Goal: Transaction & Acquisition: Obtain resource

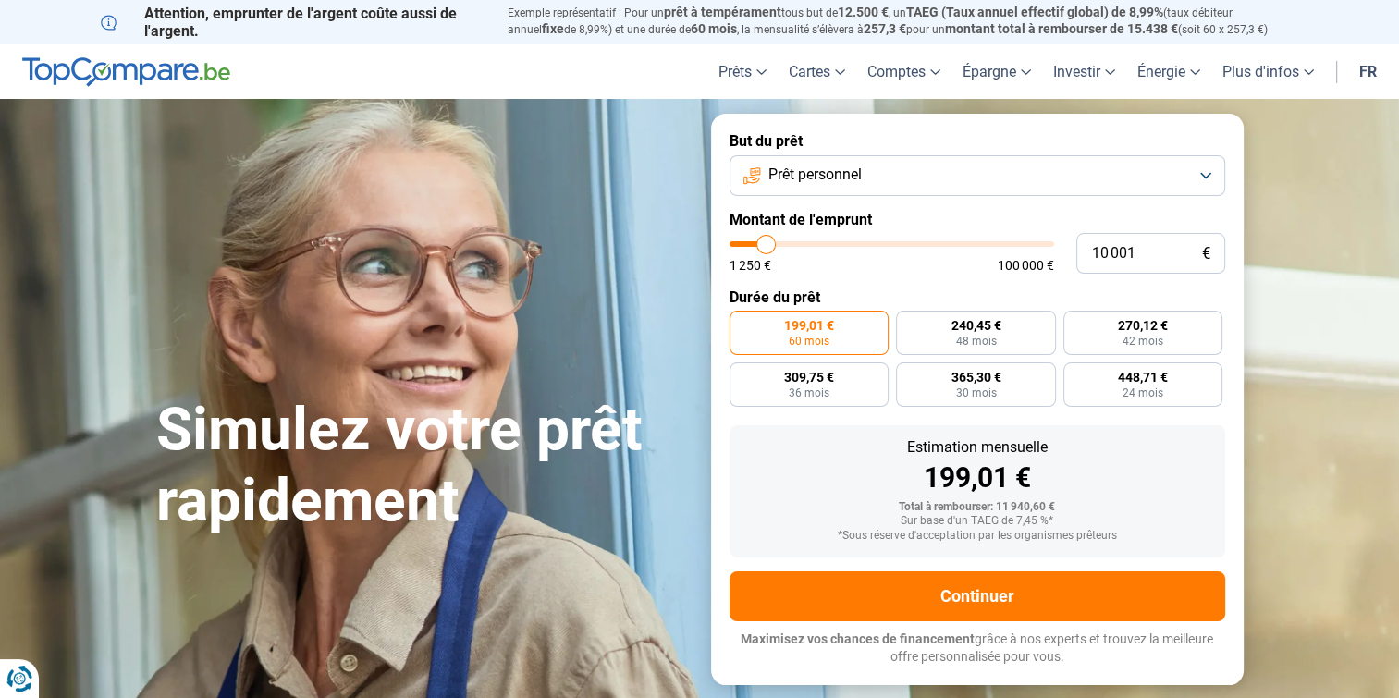
type input "8 750"
type input "8750"
type input "9 000"
type input "9000"
type input "9 250"
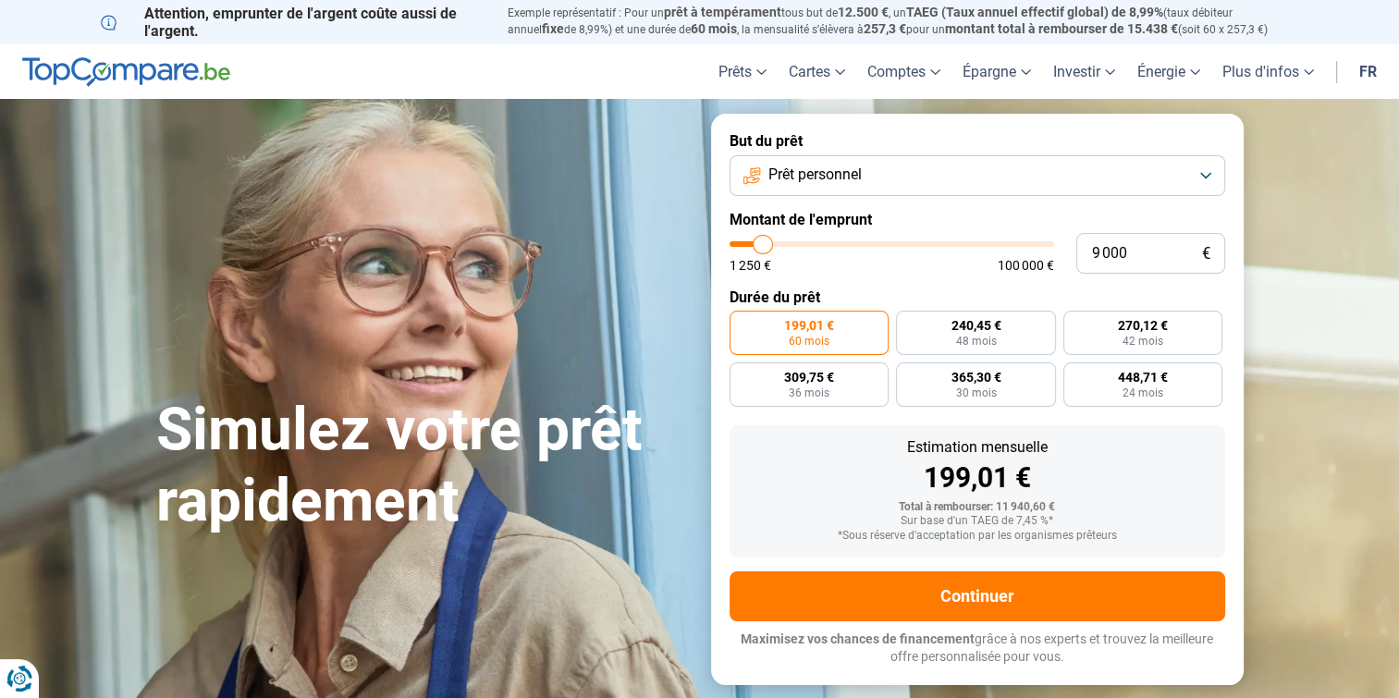
type input "9250"
type input "10 000"
type input "10000"
type input "11 250"
type input "11250"
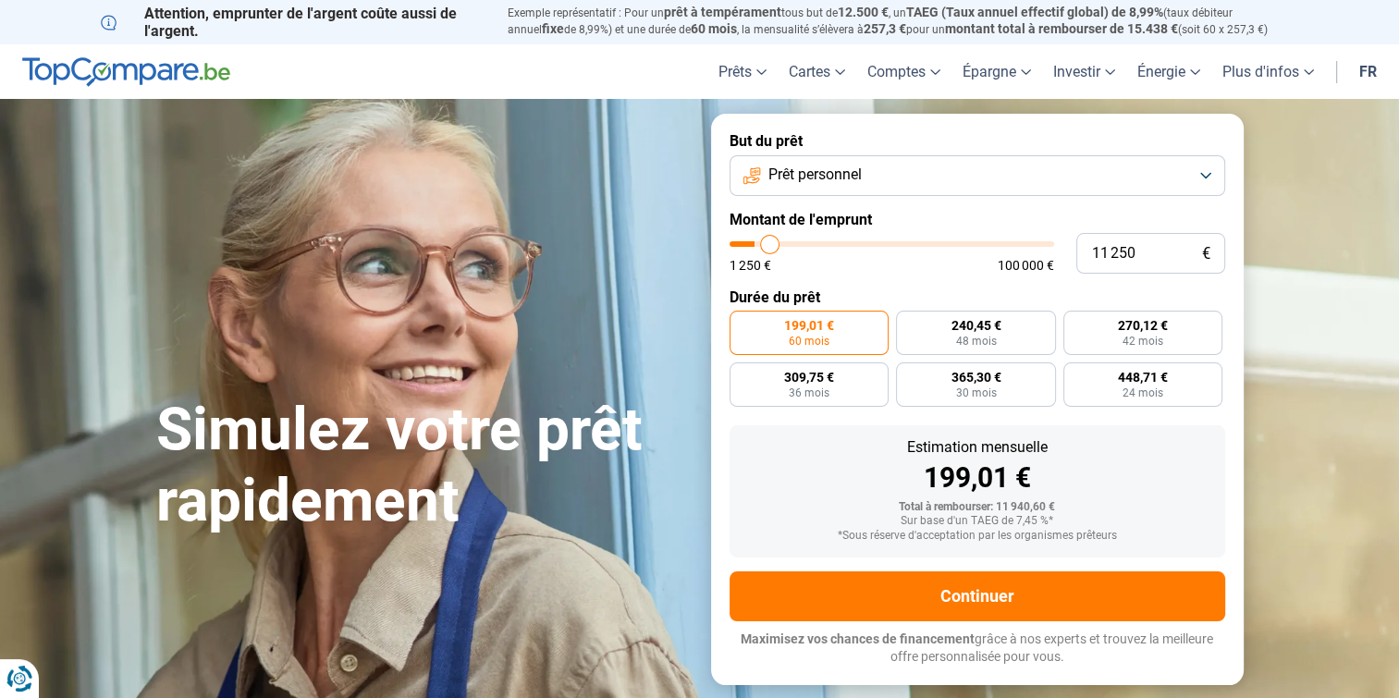
type input "11 750"
type input "11750"
type input "12 250"
type input "12250"
type input "12 750"
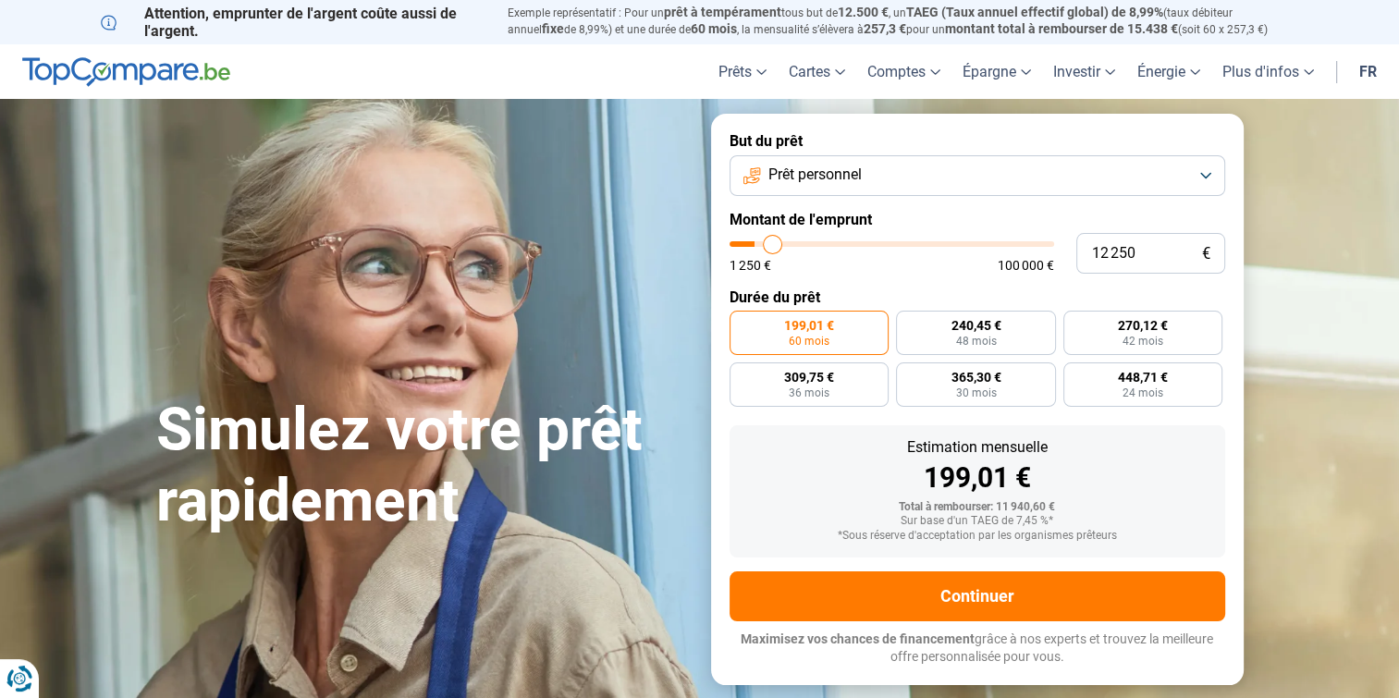
type input "12750"
type input "13 500"
type input "13500"
type input "14 000"
type input "14000"
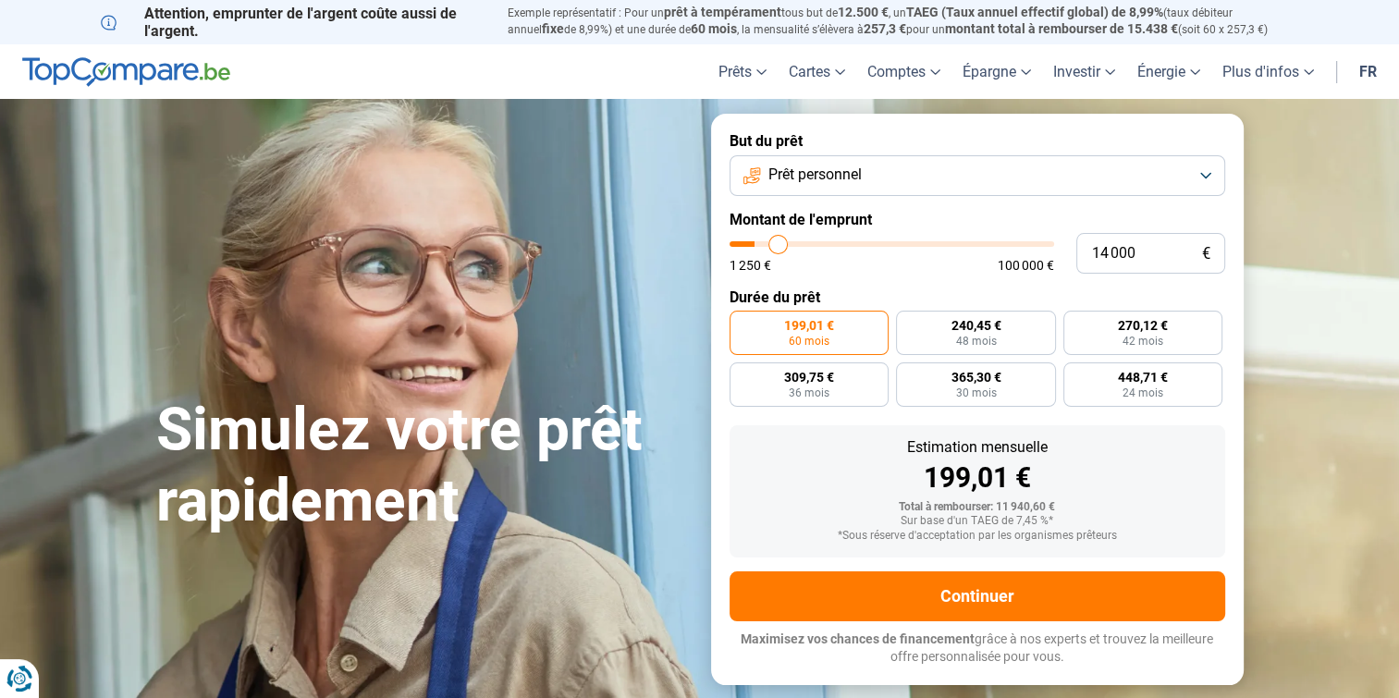
type input "14 750"
type input "14750"
type input "15 250"
type input "15250"
type input "16 250"
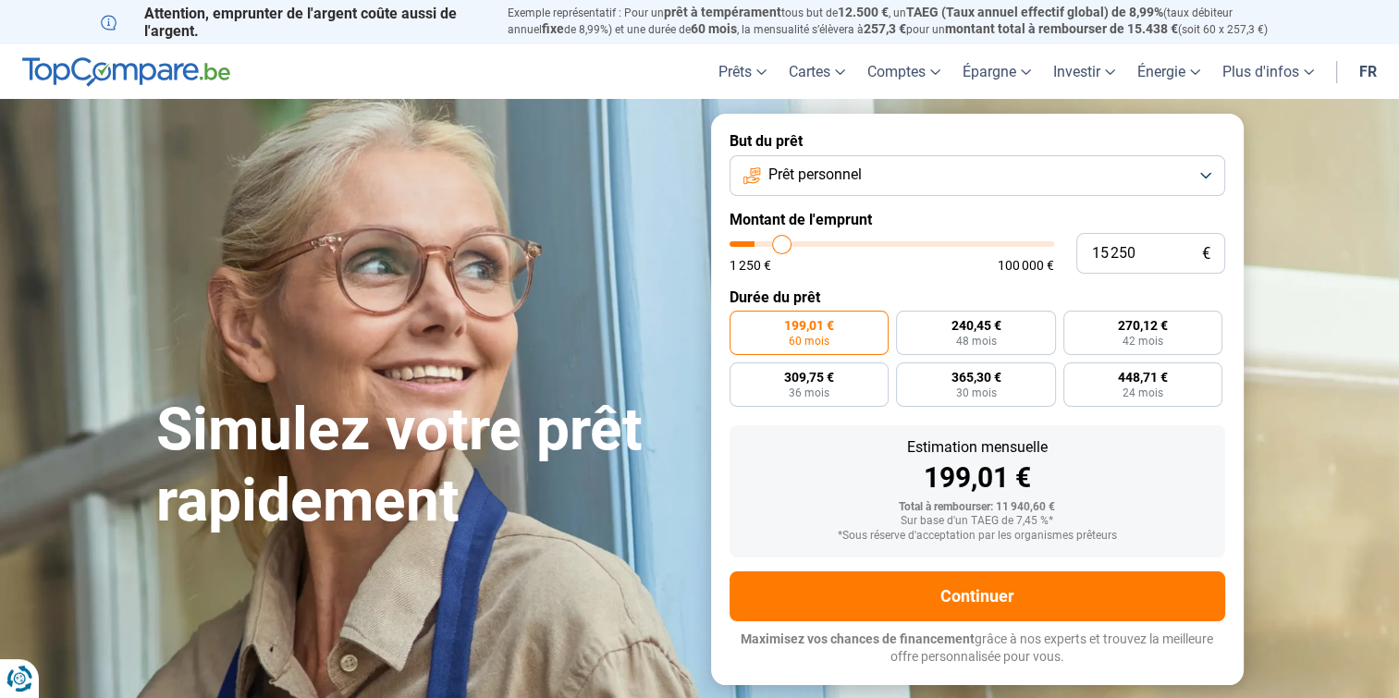
type input "16250"
type input "17 500"
type input "17500"
type input "18 500"
type input "18500"
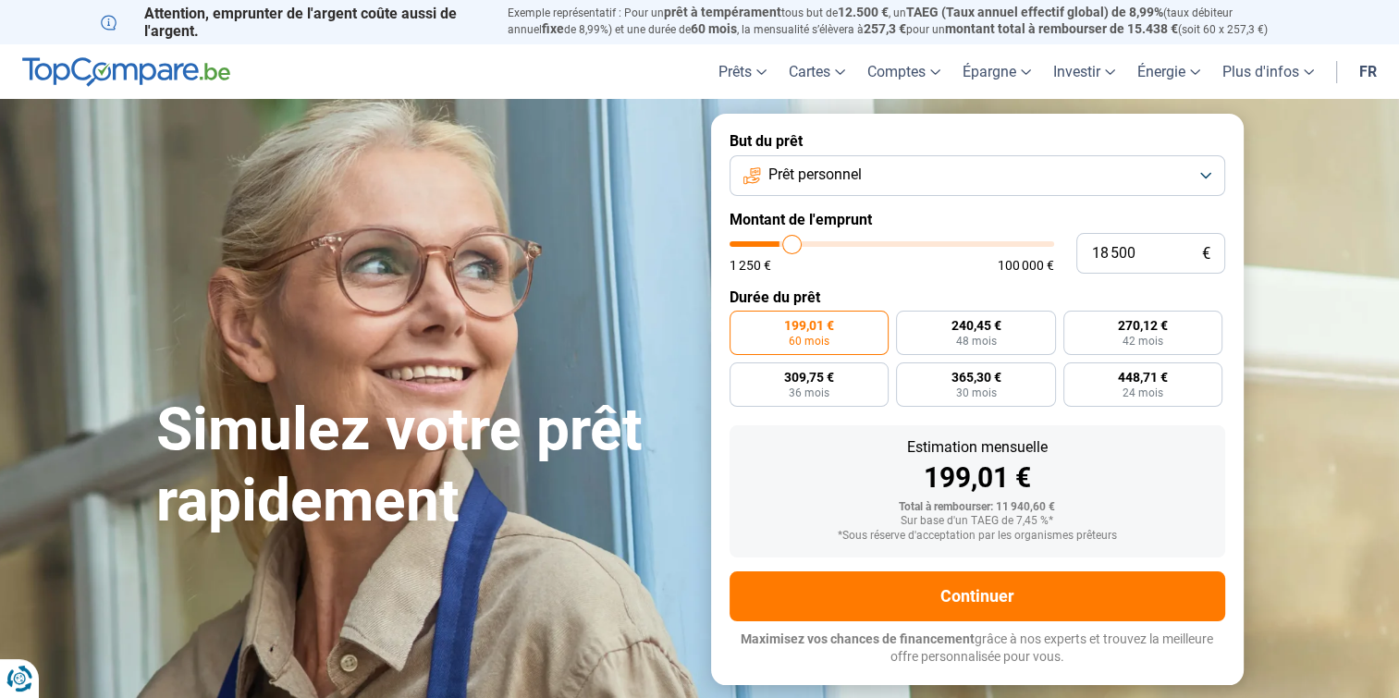
type input "18 750"
type input "18750"
type input "19 750"
type input "19750"
type input "20 000"
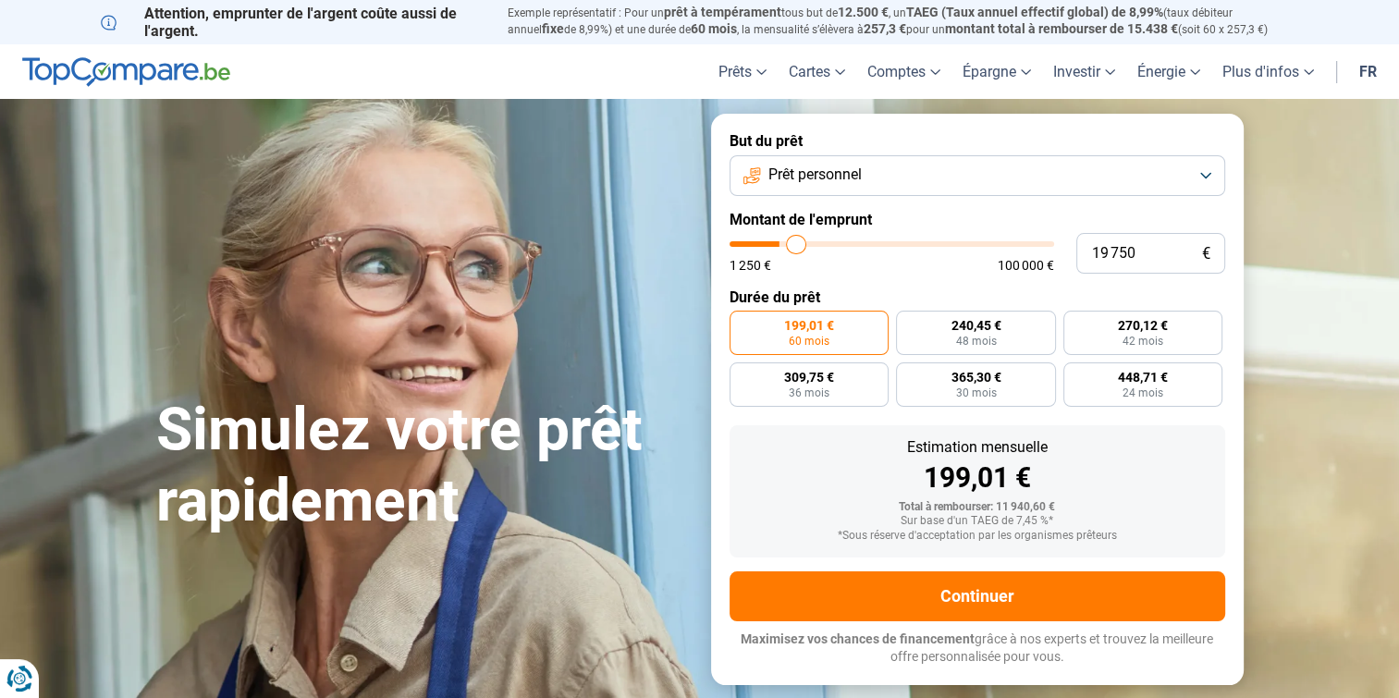
type input "20000"
type input "20 500"
type input "20500"
type input "21 000"
type input "21000"
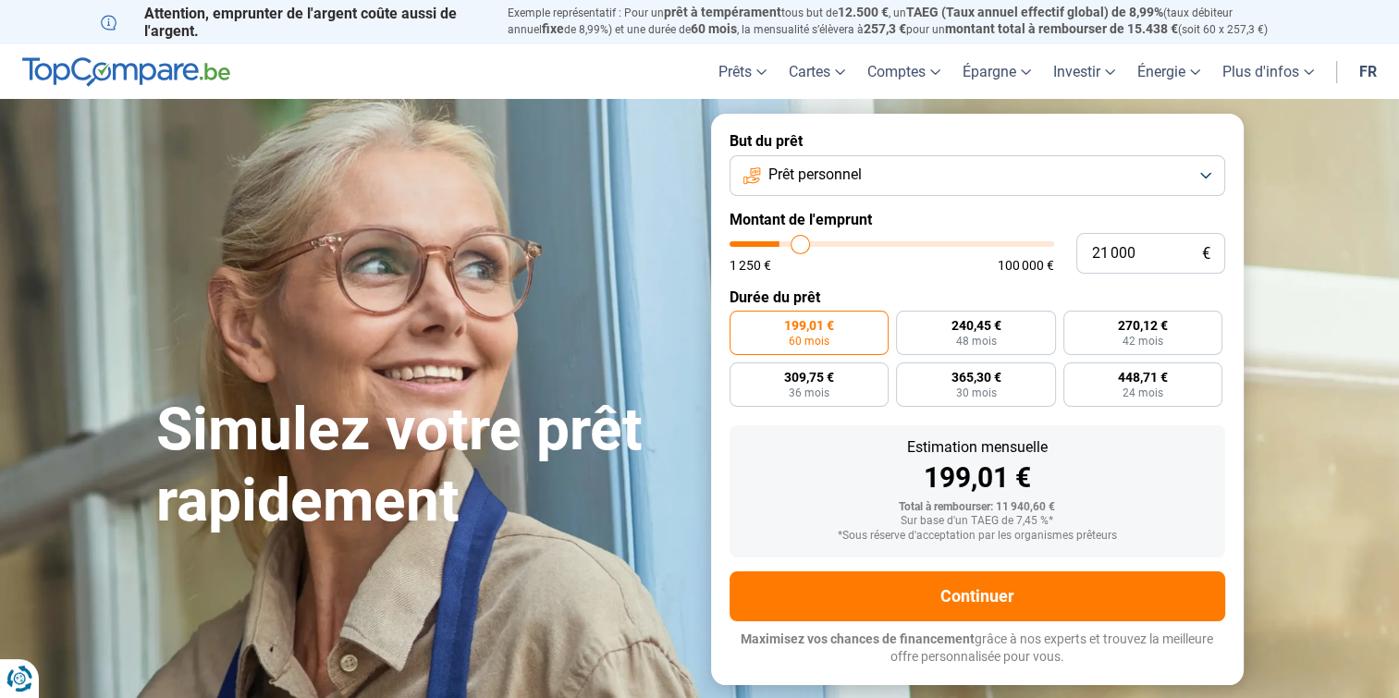
type input "22 250"
type input "22250"
type input "24 250"
type input "24250"
type input "25 500"
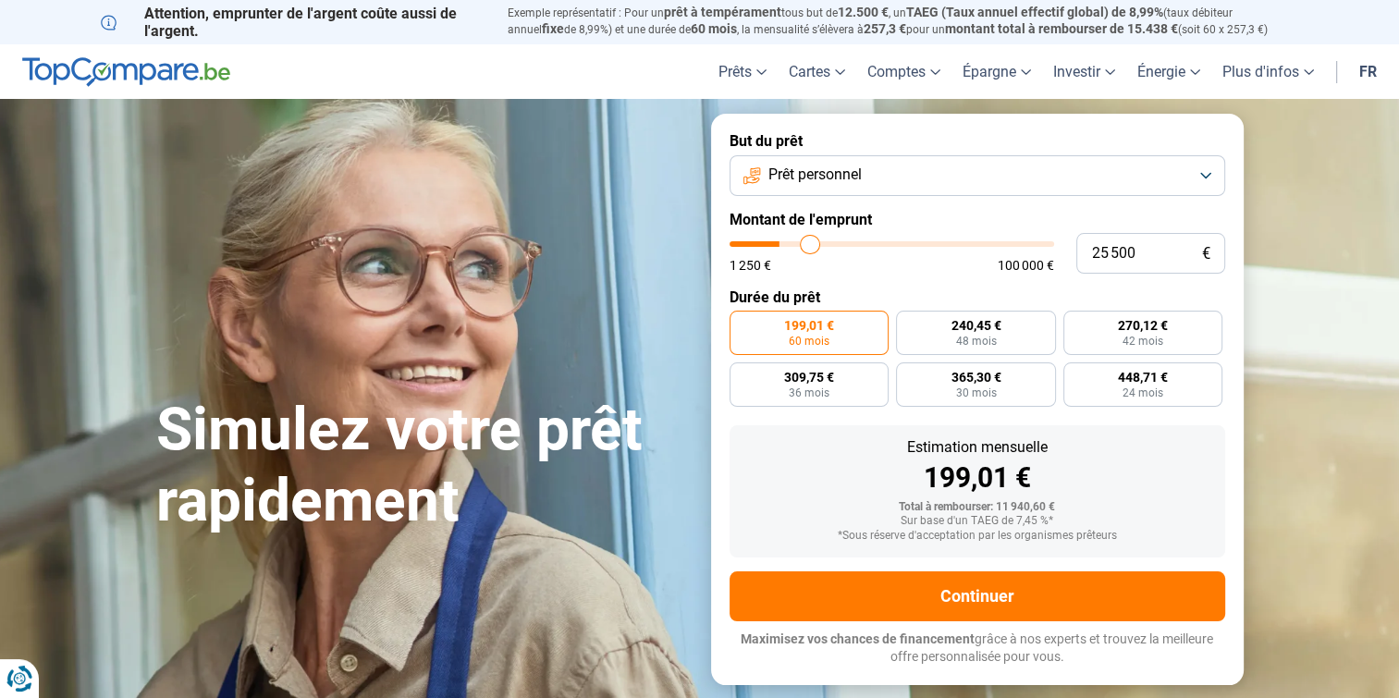
type input "25500"
type input "26 750"
type input "26750"
type input "27 750"
type input "27750"
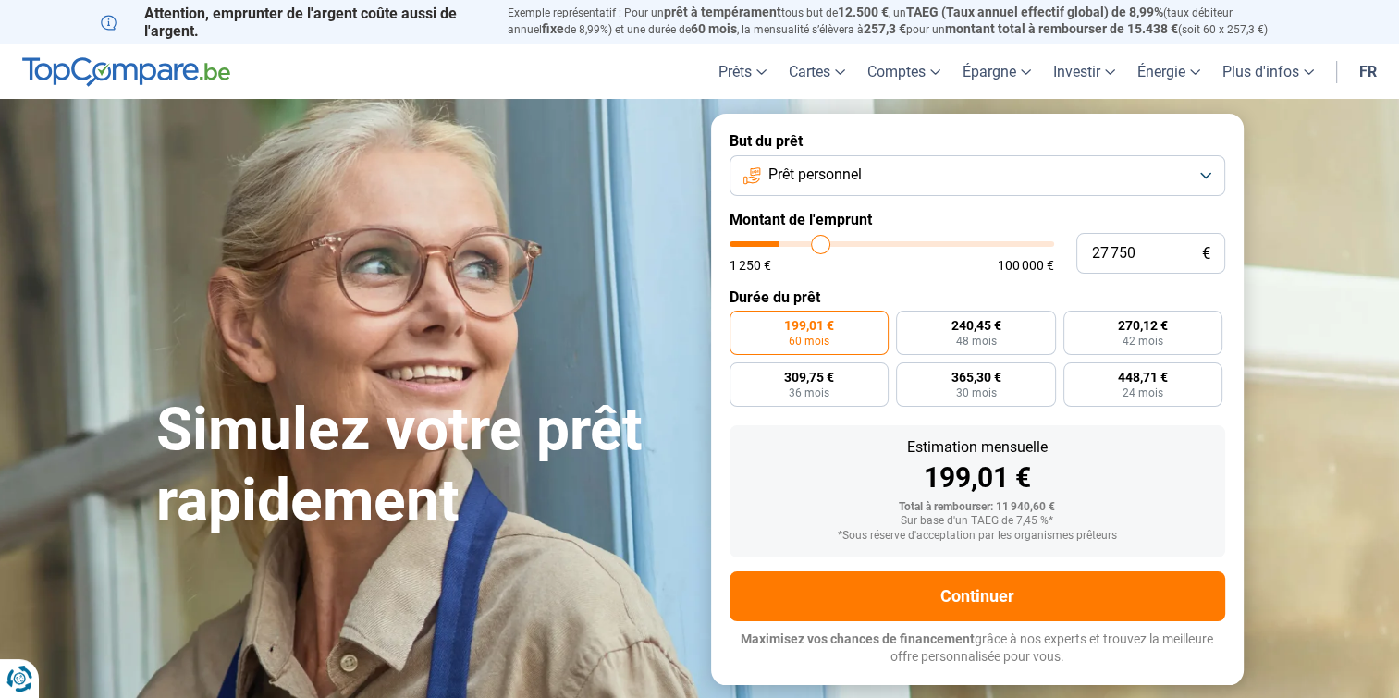
type input "28 500"
type input "28500"
type input "29 500"
type input "29500"
type input "30 500"
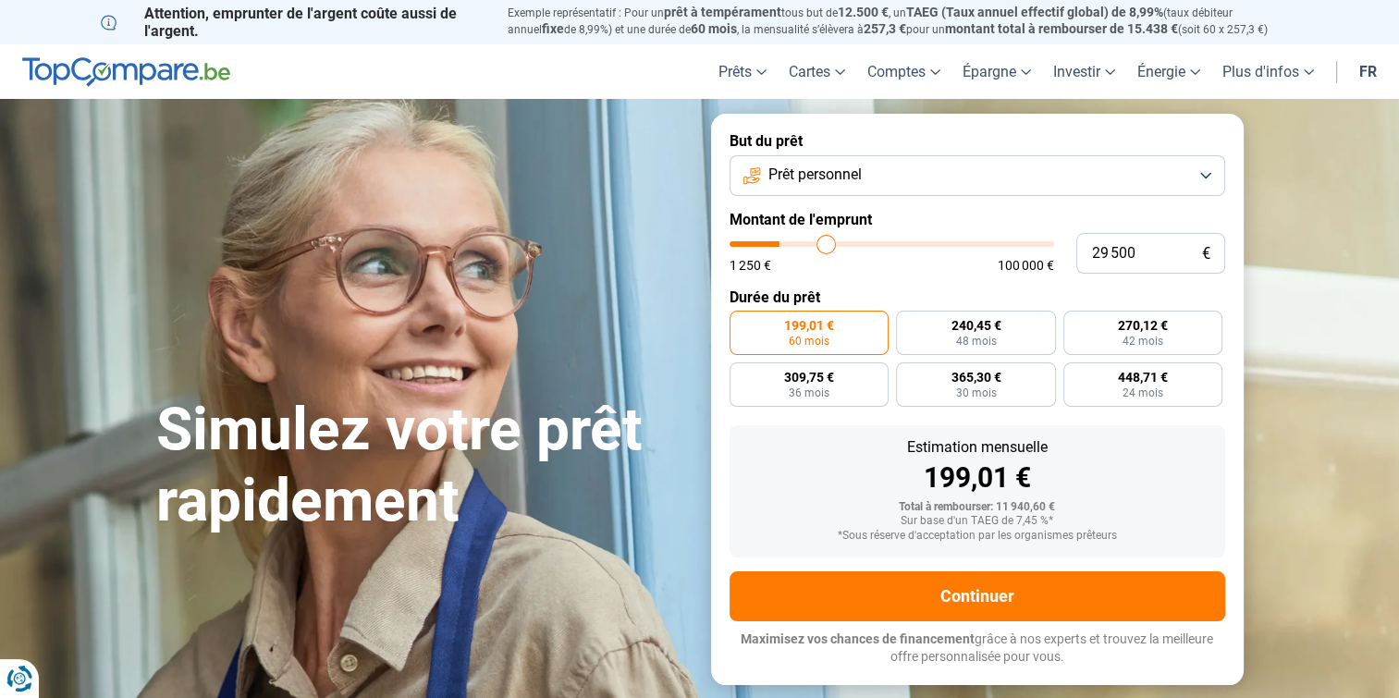
type input "30500"
type input "30 750"
type input "30750"
type input "31 000"
type input "31000"
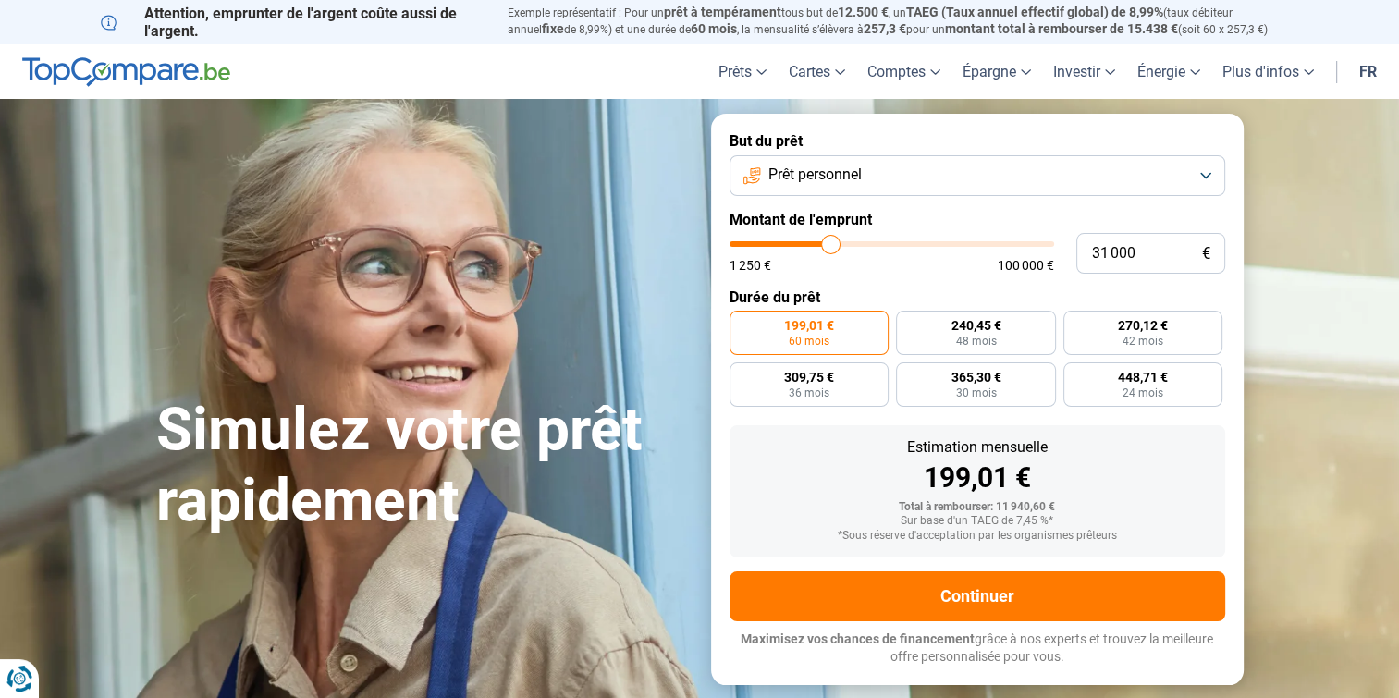
type input "31 500"
type input "31500"
type input "32 000"
type input "32000"
type input "32 500"
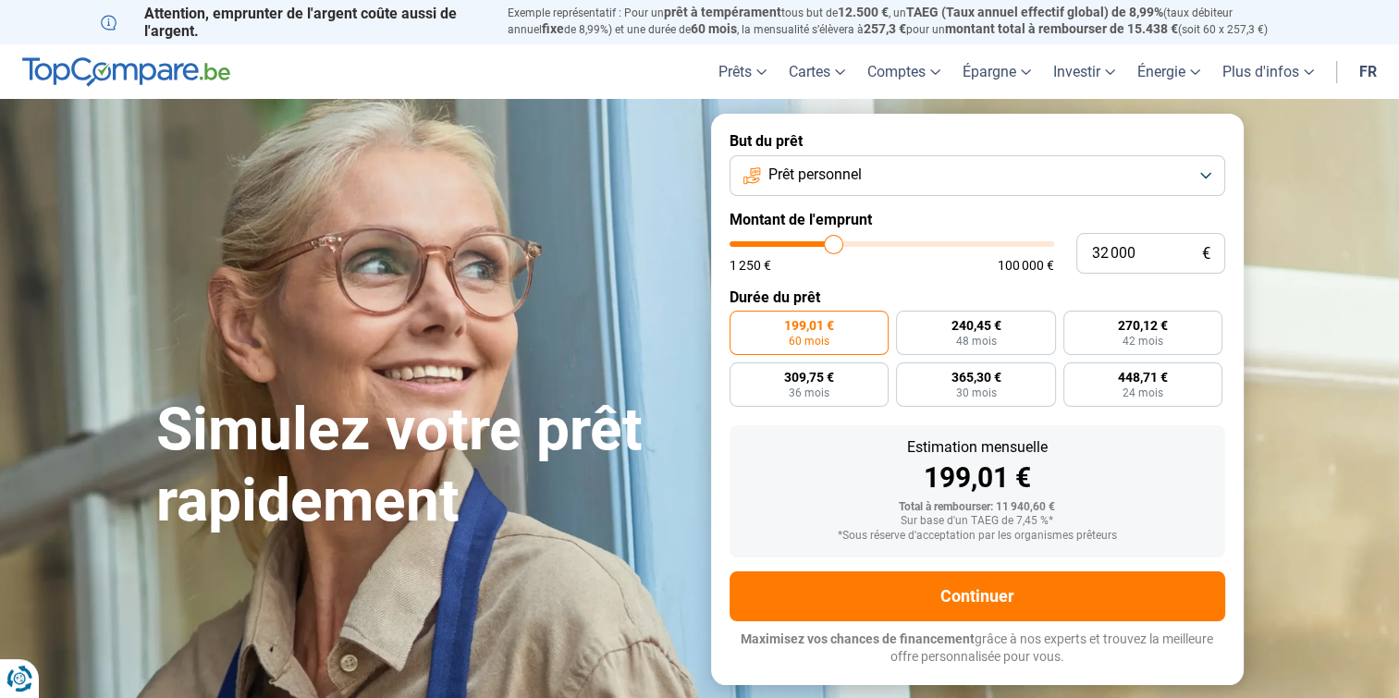
type input "32500"
type input "32 750"
type input "32750"
type input "33 250"
type input "33250"
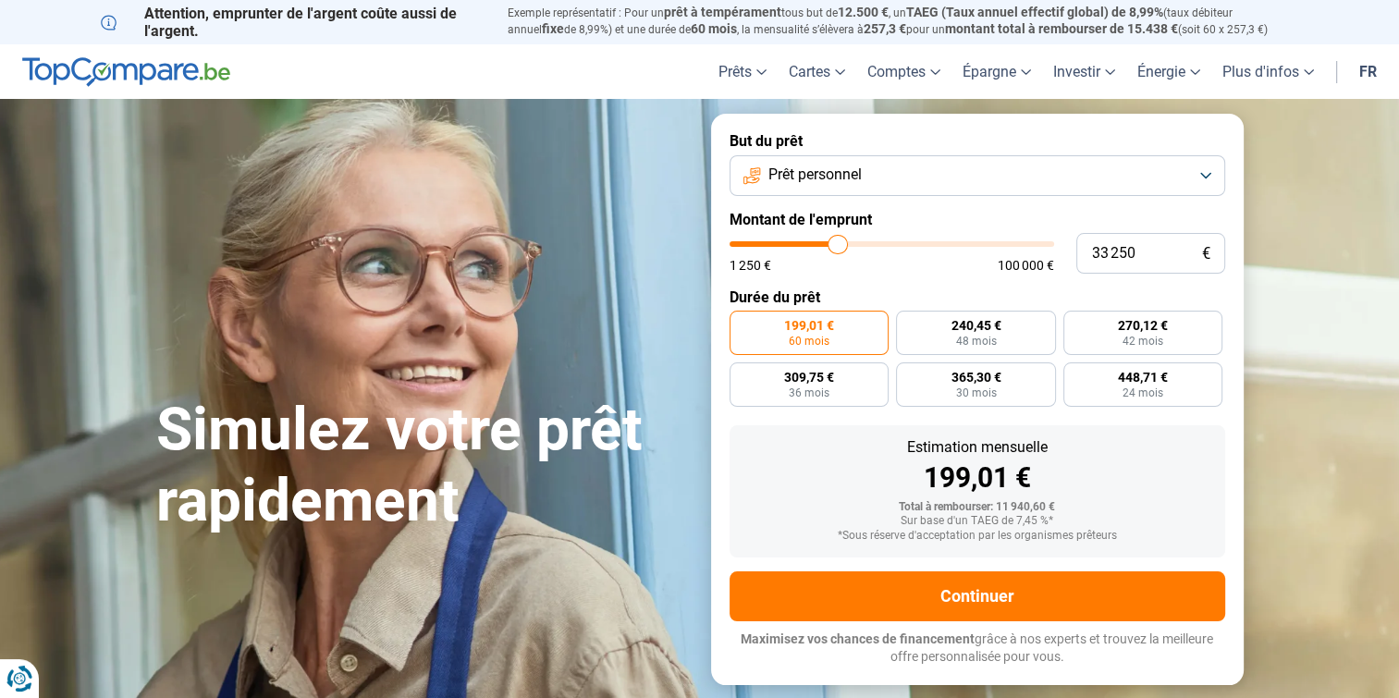
type input "34 250"
type input "34250"
type input "34 500"
type input "34500"
type input "35 000"
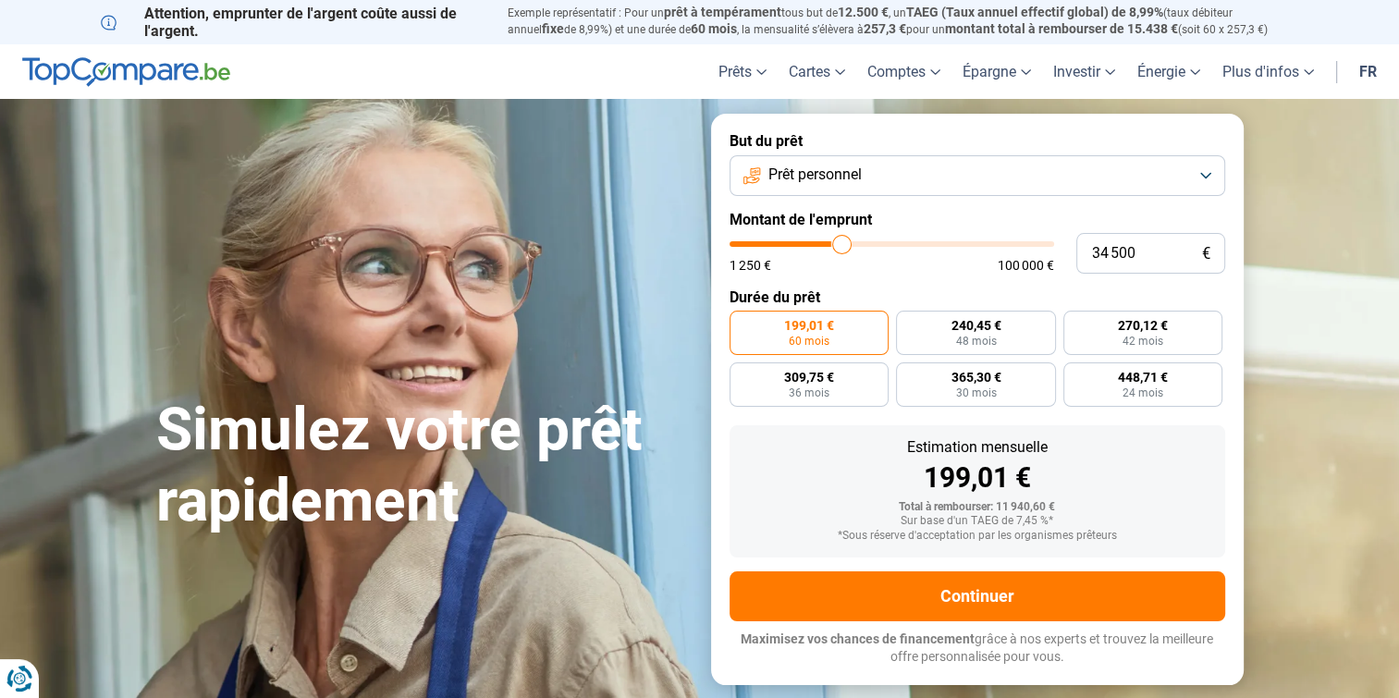
type input "35000"
type input "35 250"
type input "35250"
type input "36 250"
type input "36250"
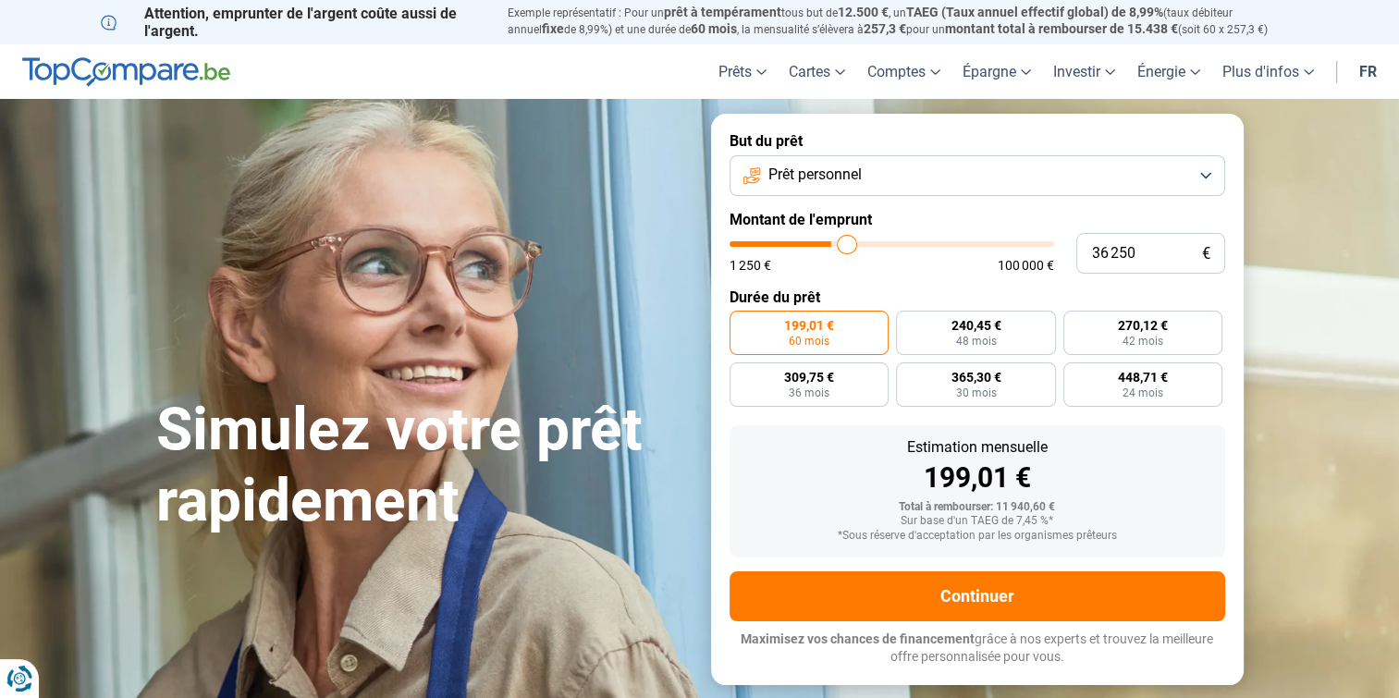
type input "37 000"
type input "37000"
type input "38 000"
type input "38000"
type input "38 750"
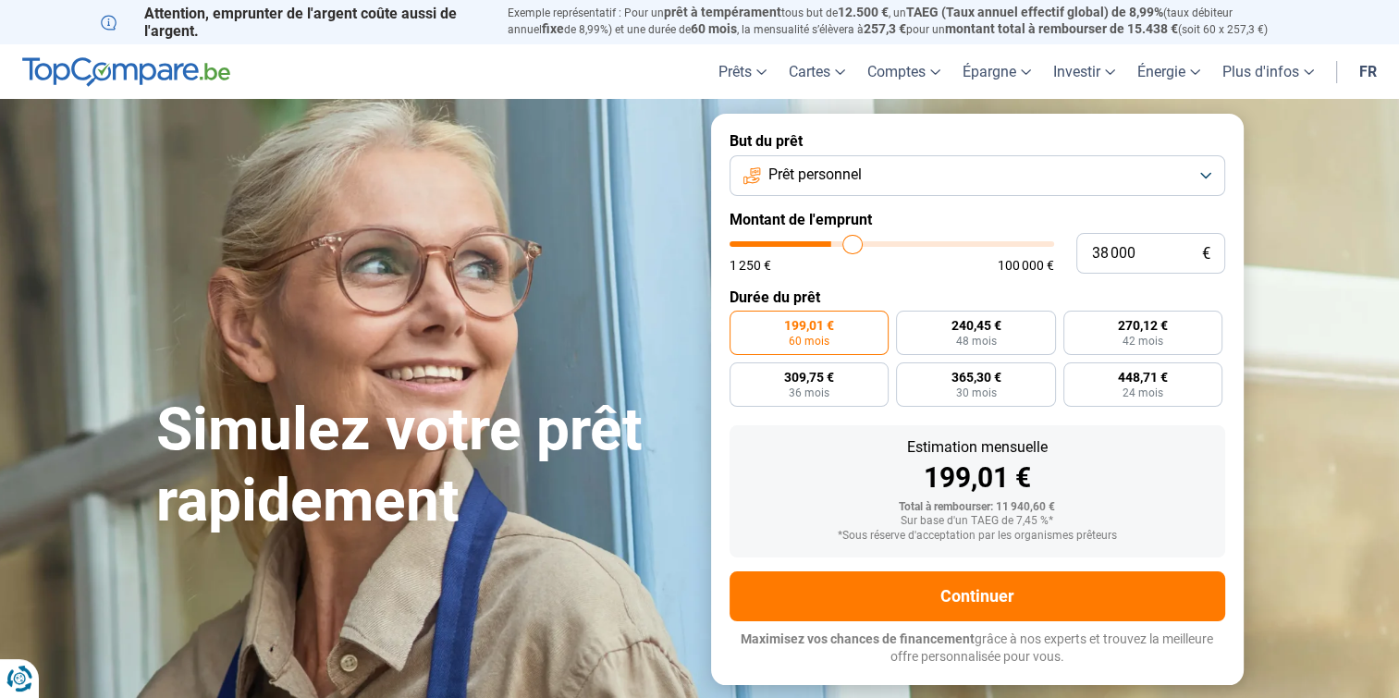
type input "38750"
type input "39 000"
type input "39000"
type input "38 000"
type input "38000"
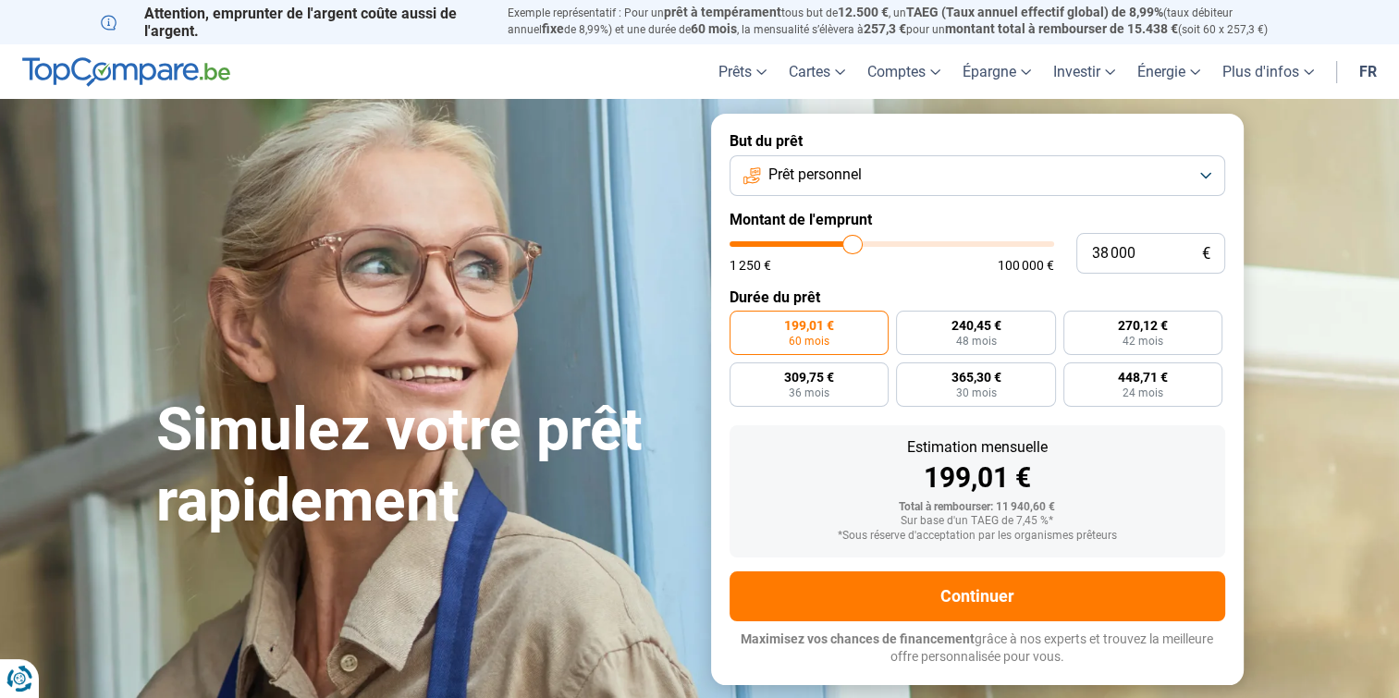
type input "36 000"
type input "36000"
type input "32 500"
type input "32500"
type input "31 250"
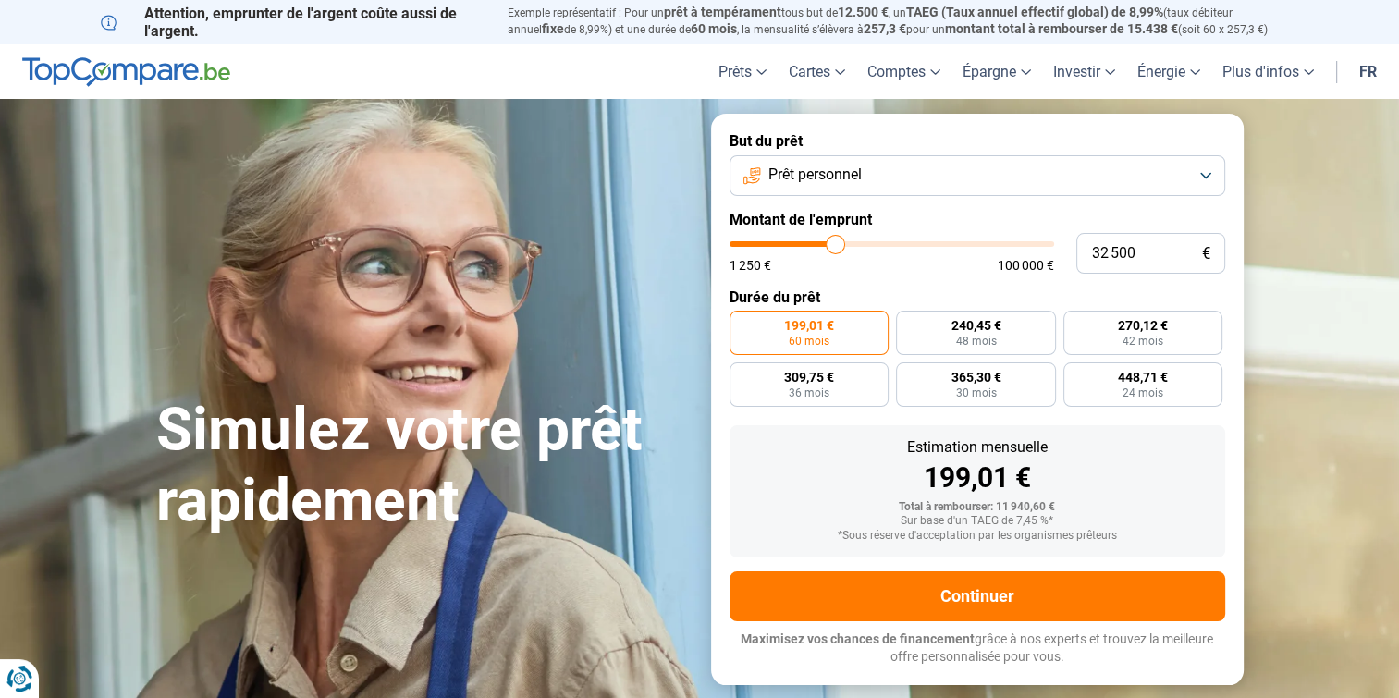
type input "31250"
type input "30 250"
type input "30250"
type input "29 000"
type input "29000"
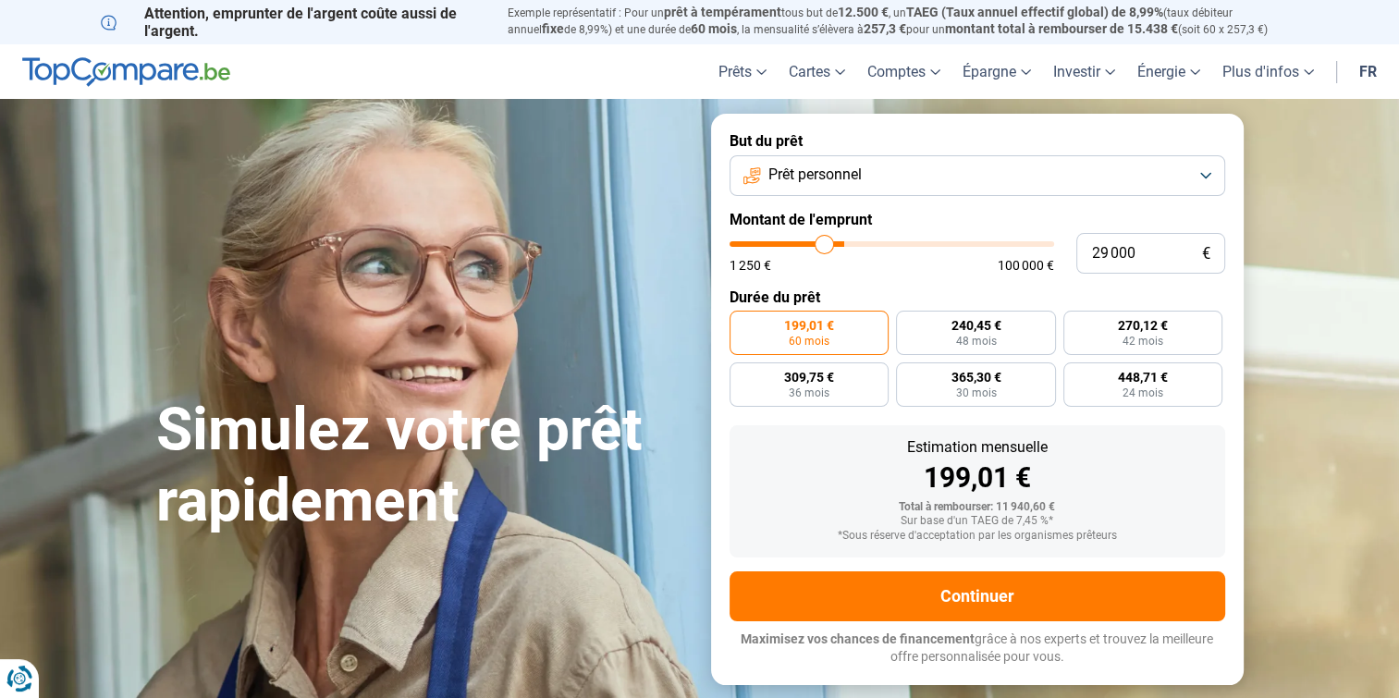
type input "28 250"
type input "28250"
type input "27 500"
type input "27500"
type input "27 250"
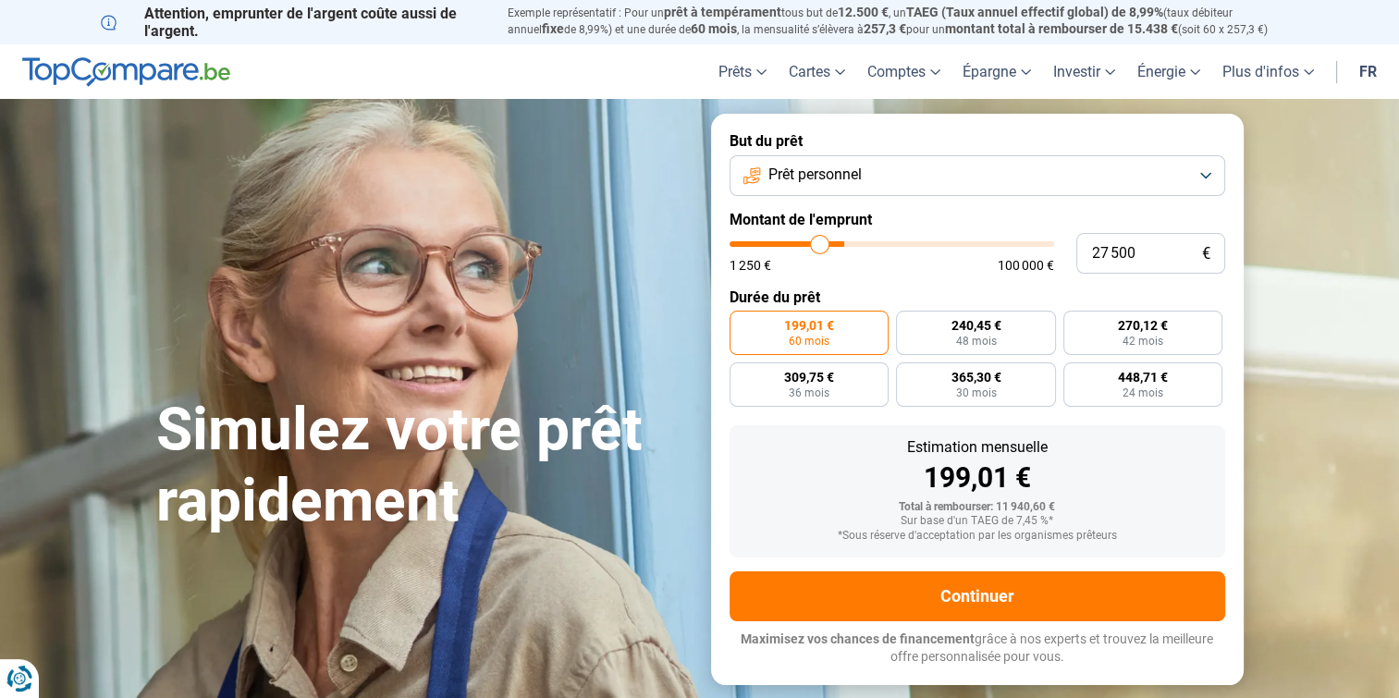
type input "27250"
type input "27 000"
type input "27000"
type input "26 250"
type input "26250"
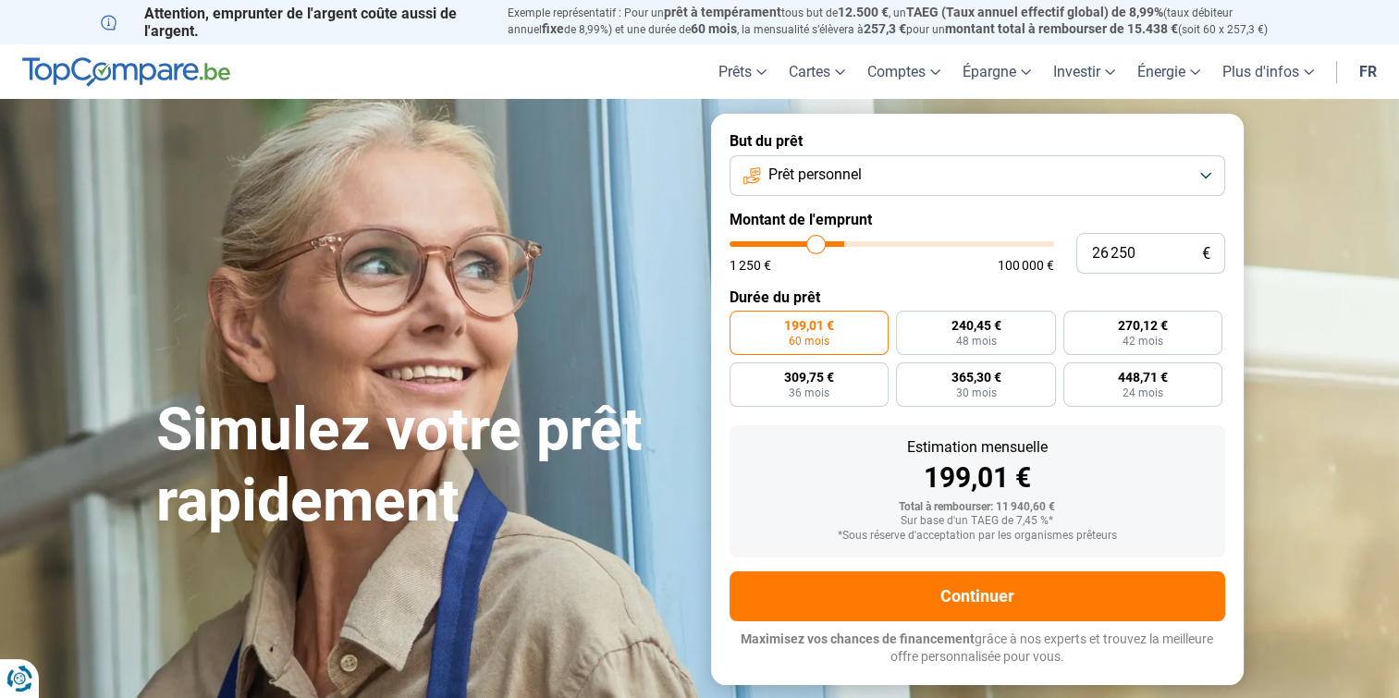
type input "25 250"
type input "25250"
type input "24 750"
type input "24750"
type input "24 000"
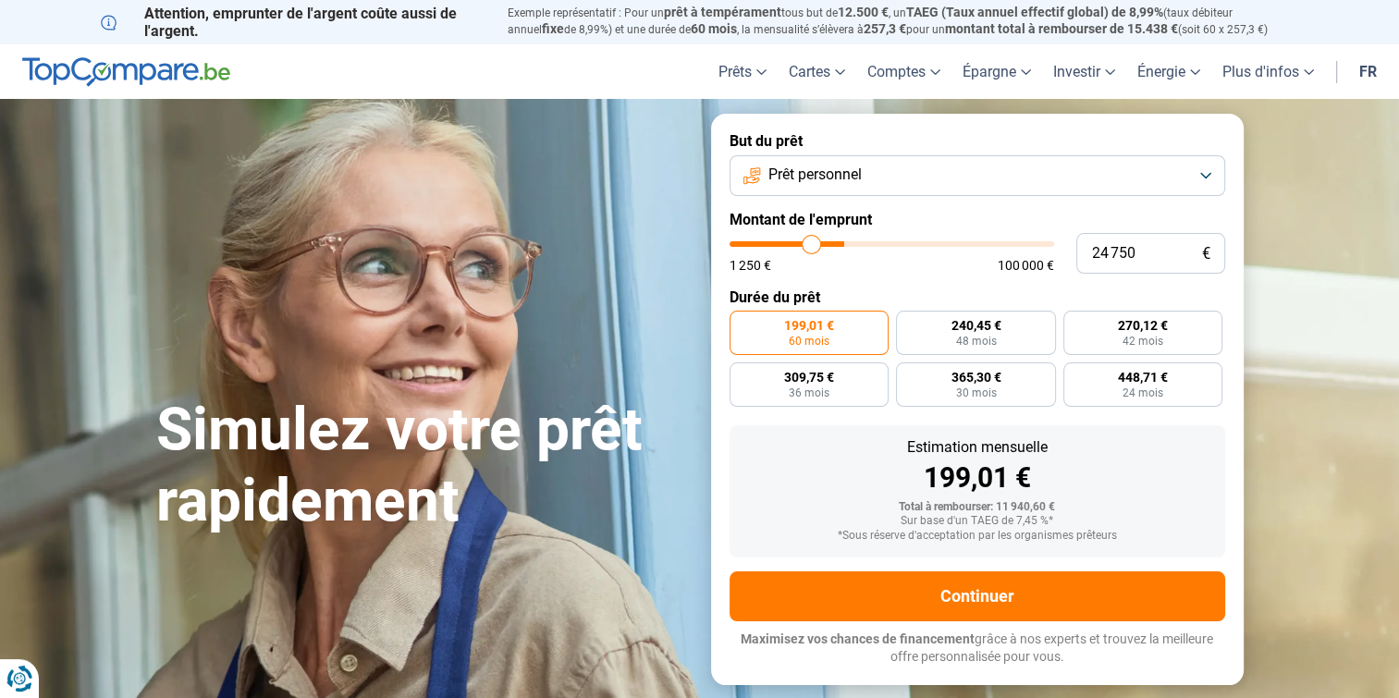
type input "24000"
type input "23 750"
type input "23750"
type input "23 000"
type input "23000"
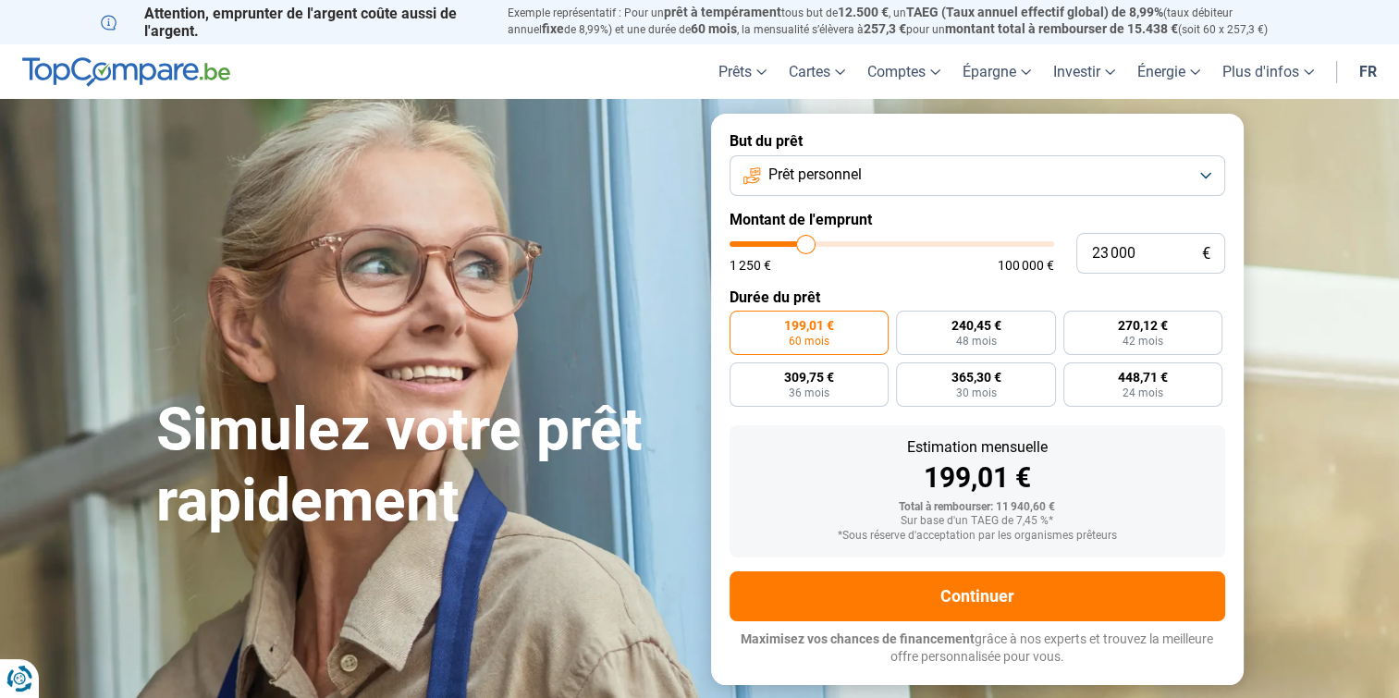
type input "22 250"
type input "22250"
type input "21 250"
type input "21250"
type input "20 250"
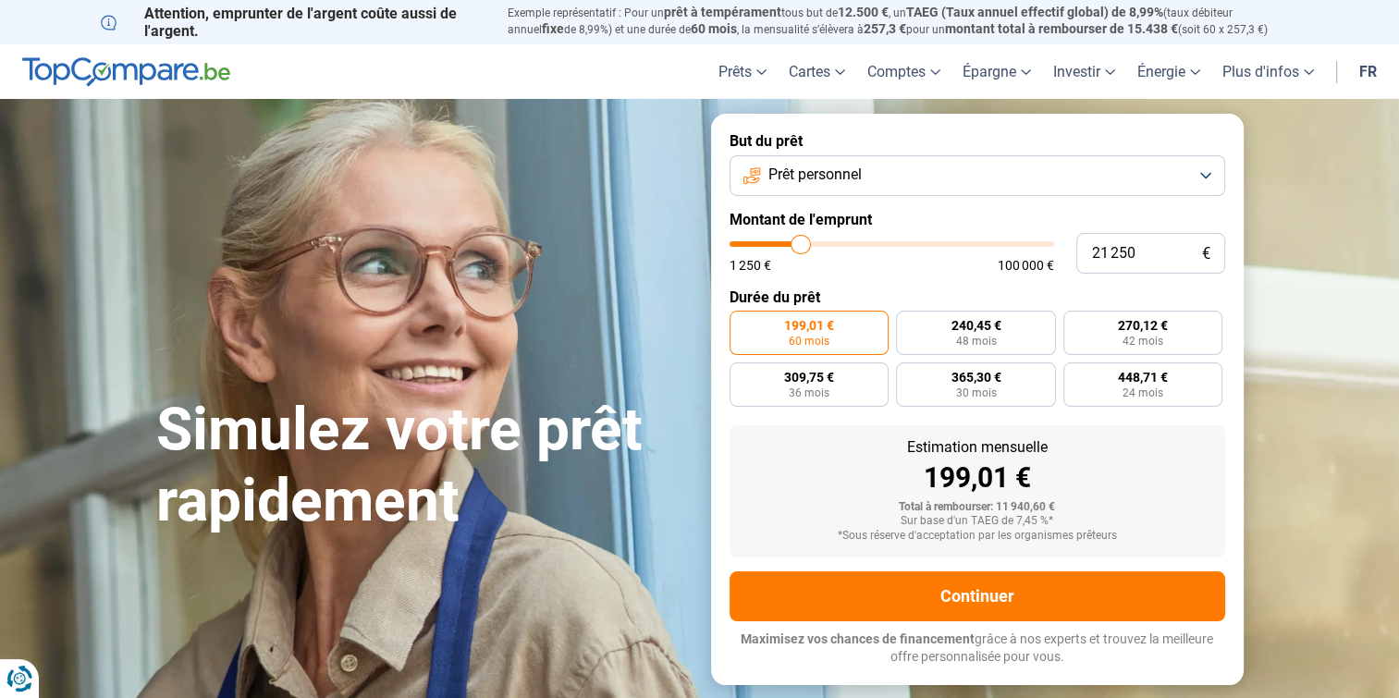
type input "20250"
type input "19 000"
type input "19000"
type input "18 750"
type input "18750"
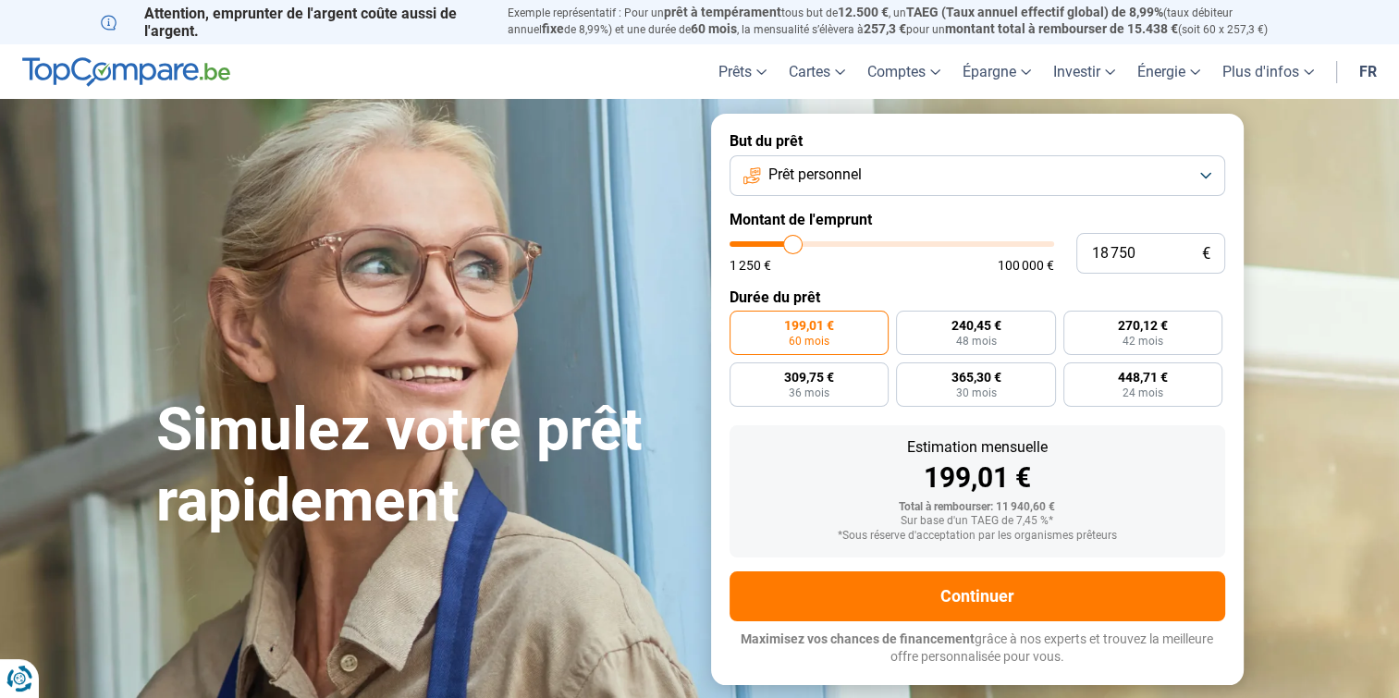
type input "18 000"
type input "18000"
type input "17 750"
type input "17750"
type input "17 500"
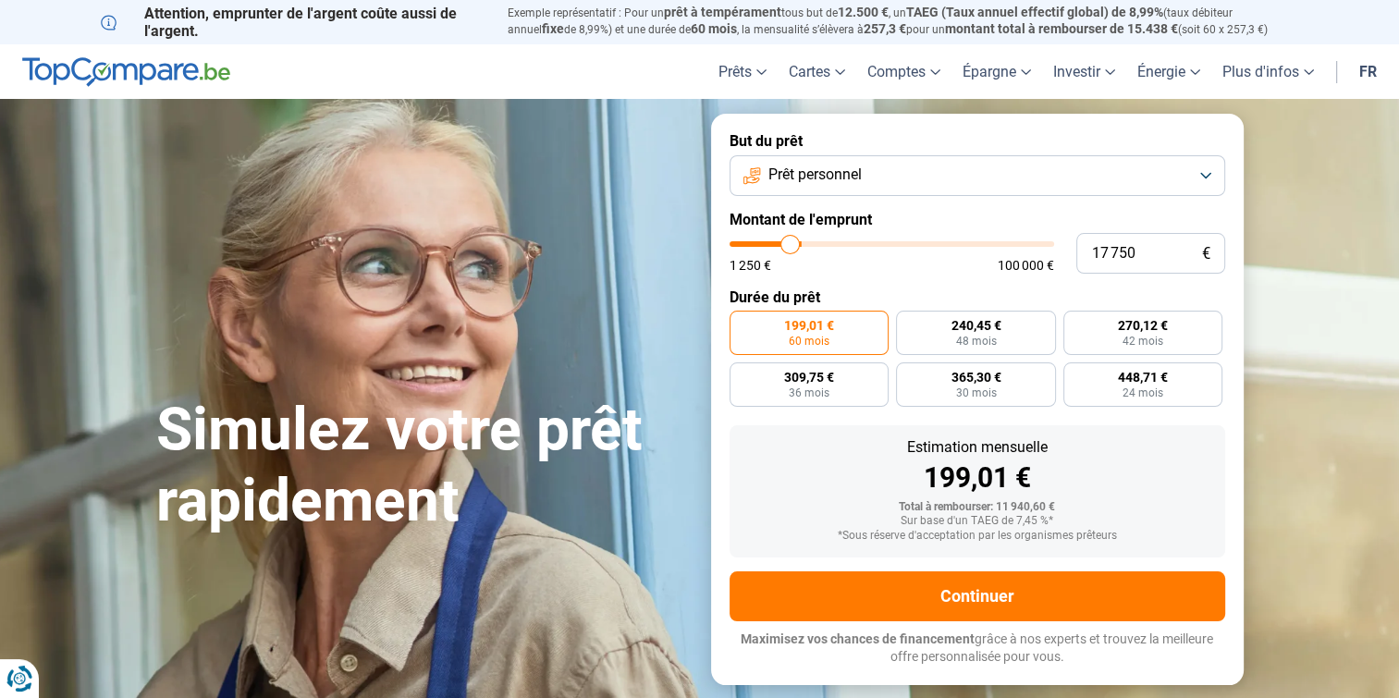
type input "17500"
type input "17 000"
type input "17000"
type input "15 750"
type input "15750"
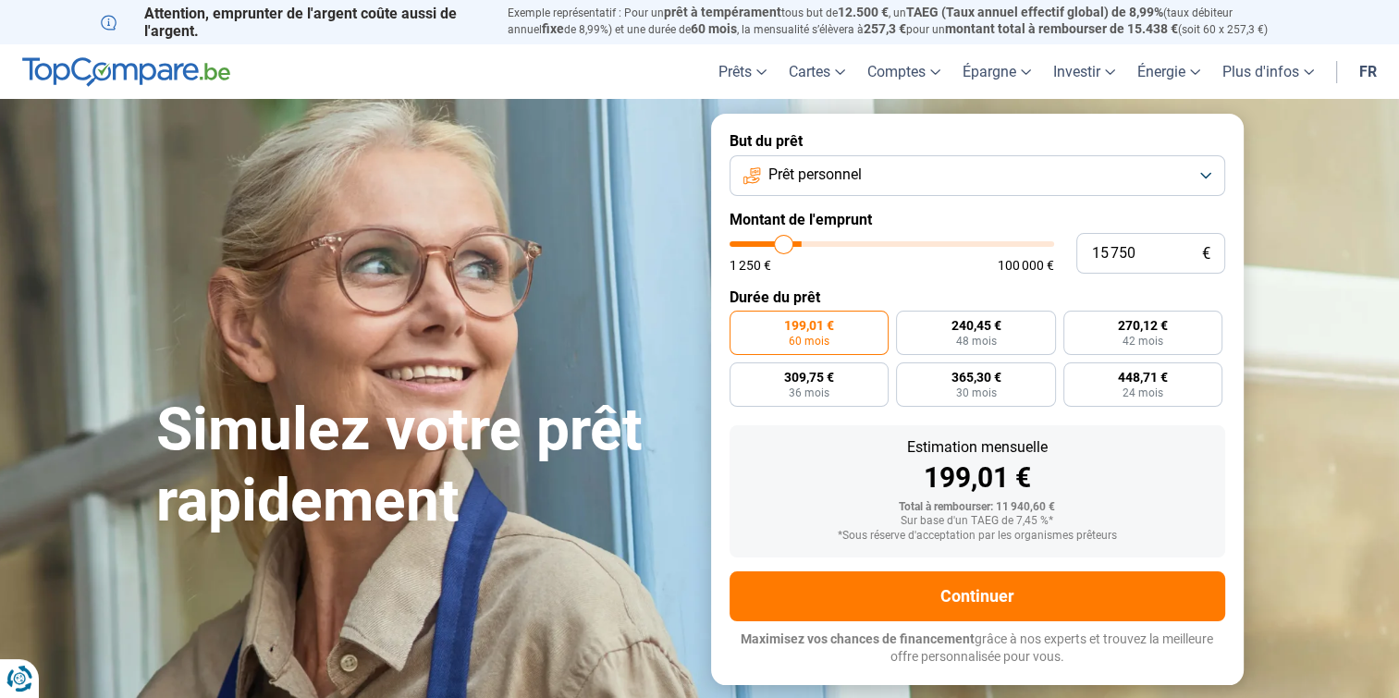
type input "14 500"
type input "14500"
type input "13 750"
type input "13750"
type input "13 000"
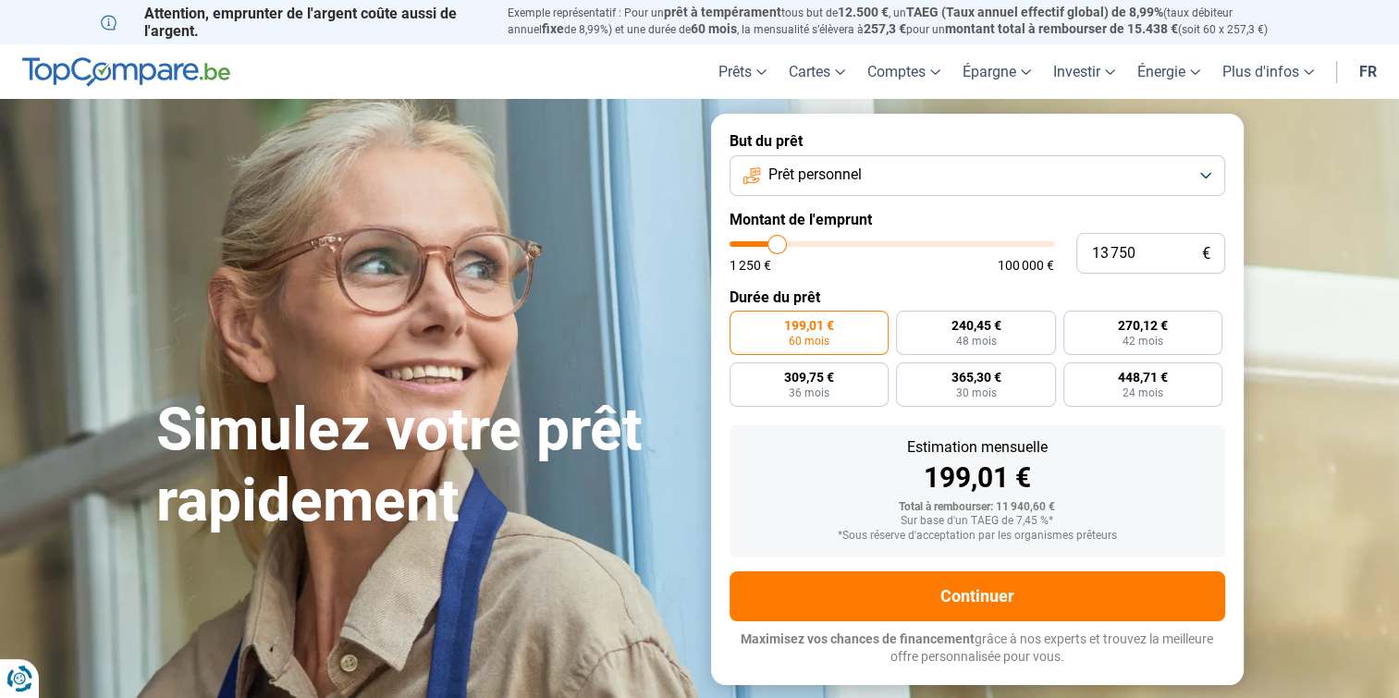
type input "13000"
type input "12 500"
type input "12500"
type input "11 750"
type input "11750"
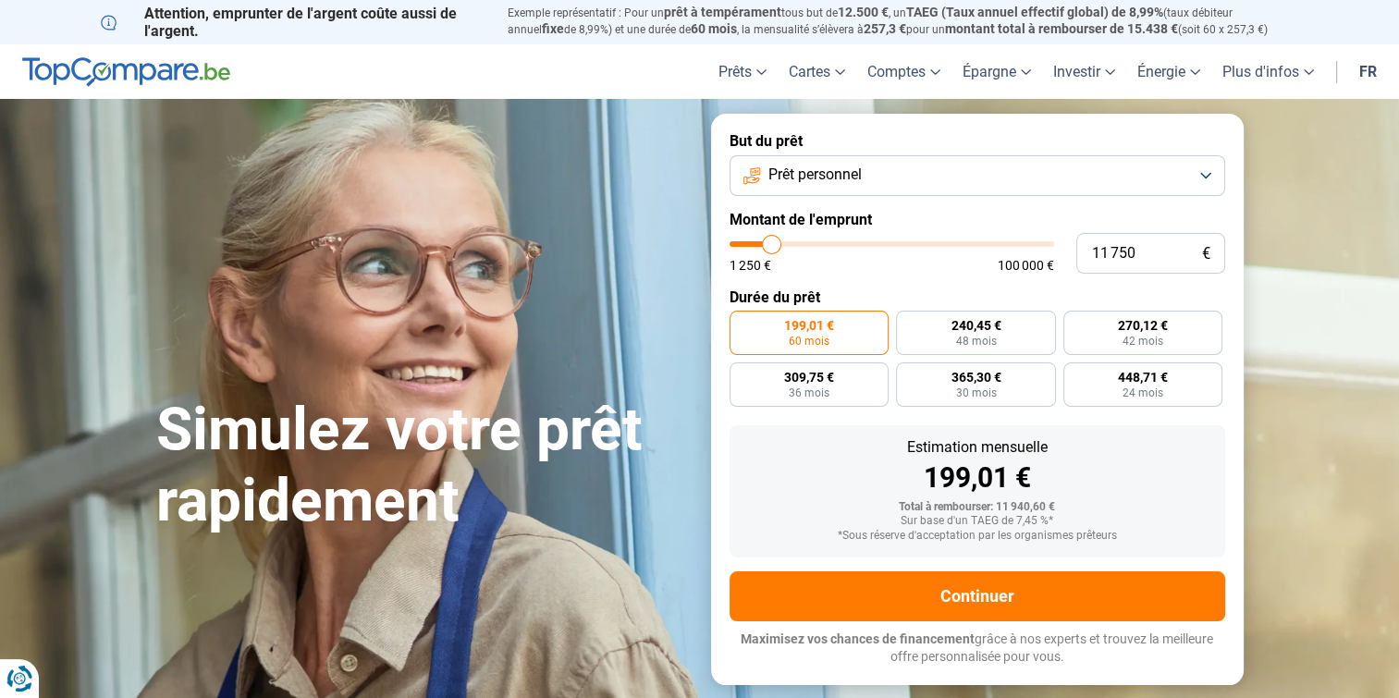
type input "10 500"
type input "10500"
type input "10 250"
type input "10250"
type input "9 750"
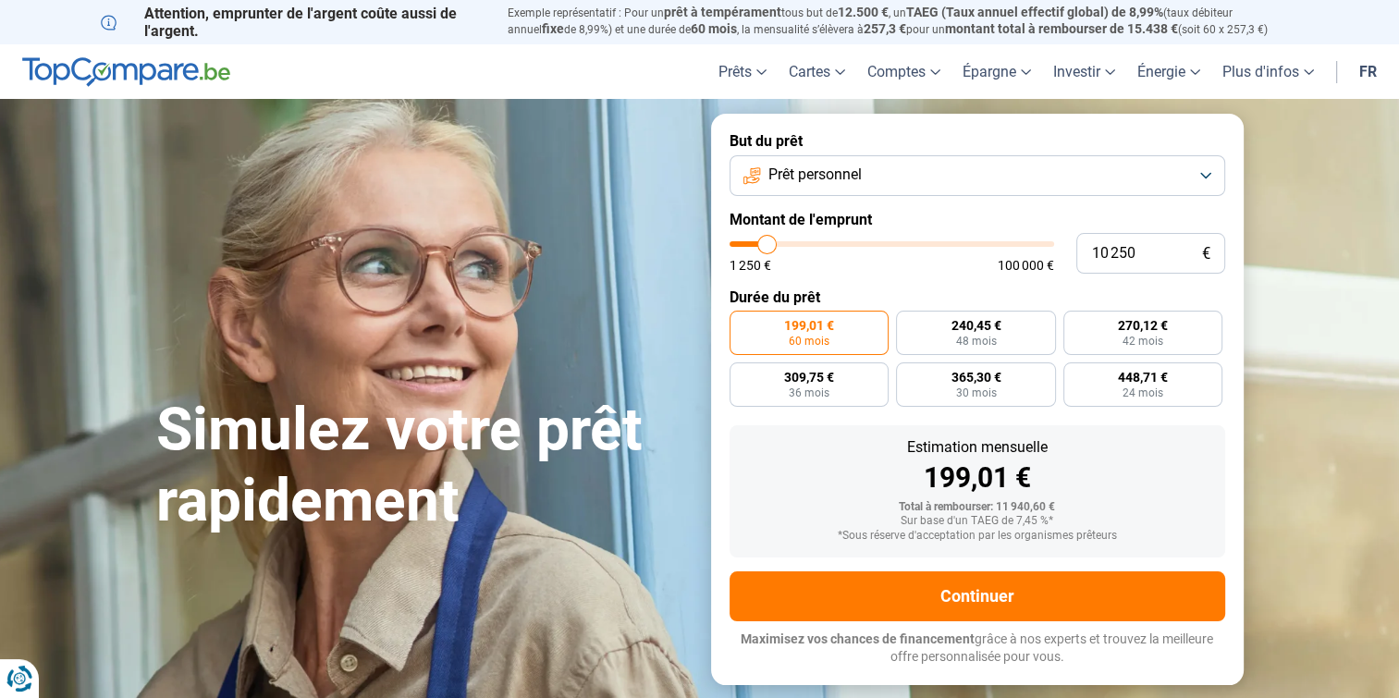
type input "9750"
type input "9 500"
type input "9500"
type input "9 250"
type input "9250"
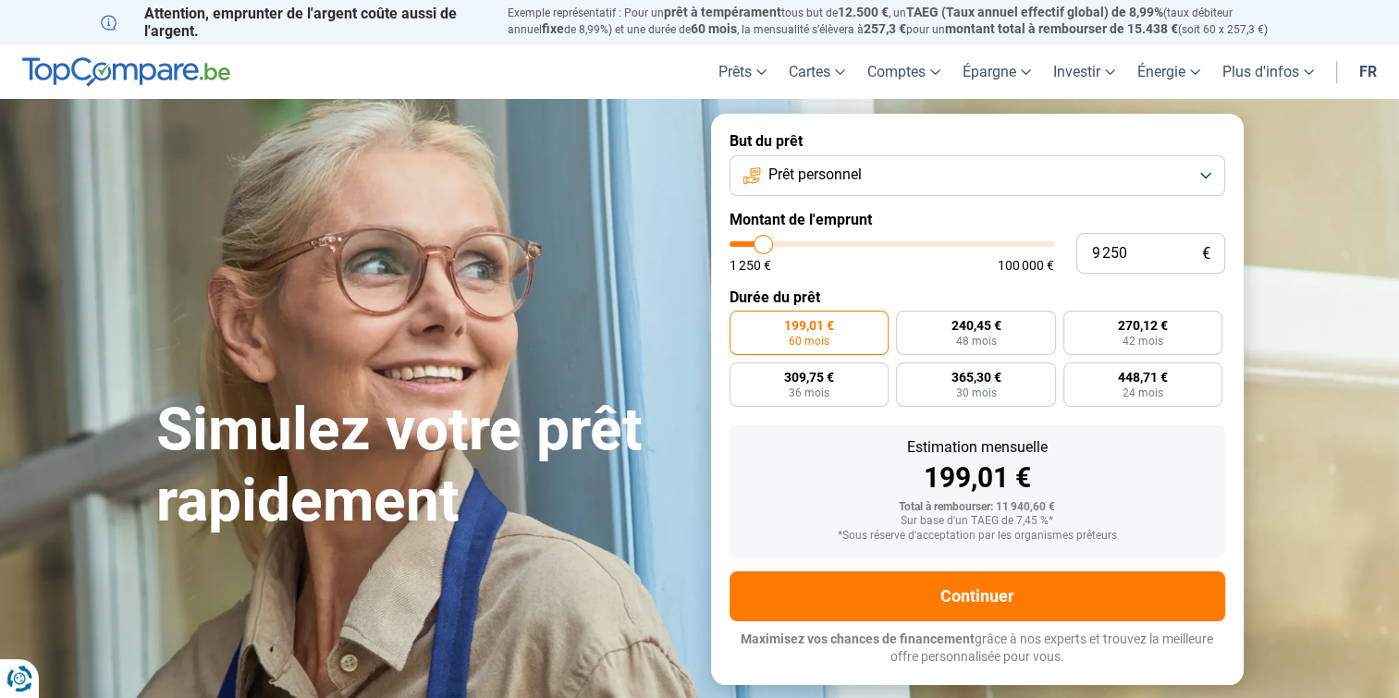
type input "9 000"
type input "9000"
type input "8 500"
type input "8500"
type input "8 250"
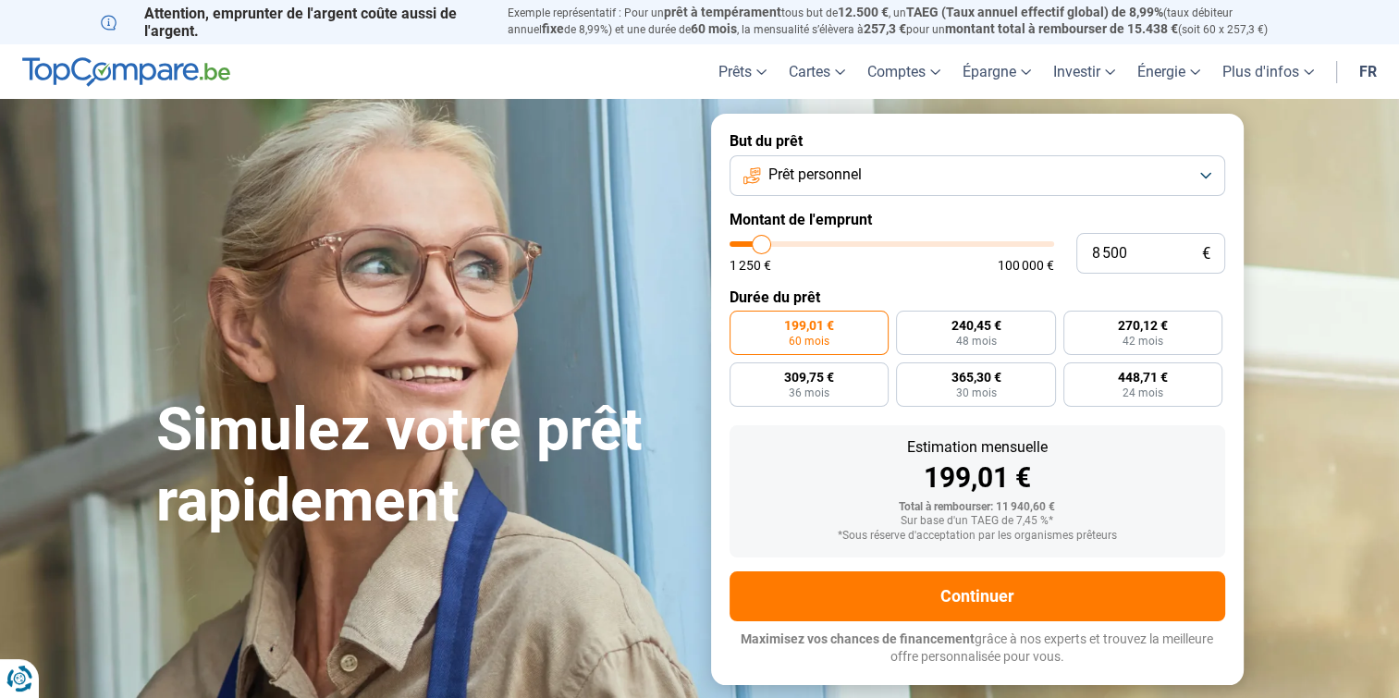
type input "8250"
type input "8 000"
type input "8000"
type input "7 750"
type input "7750"
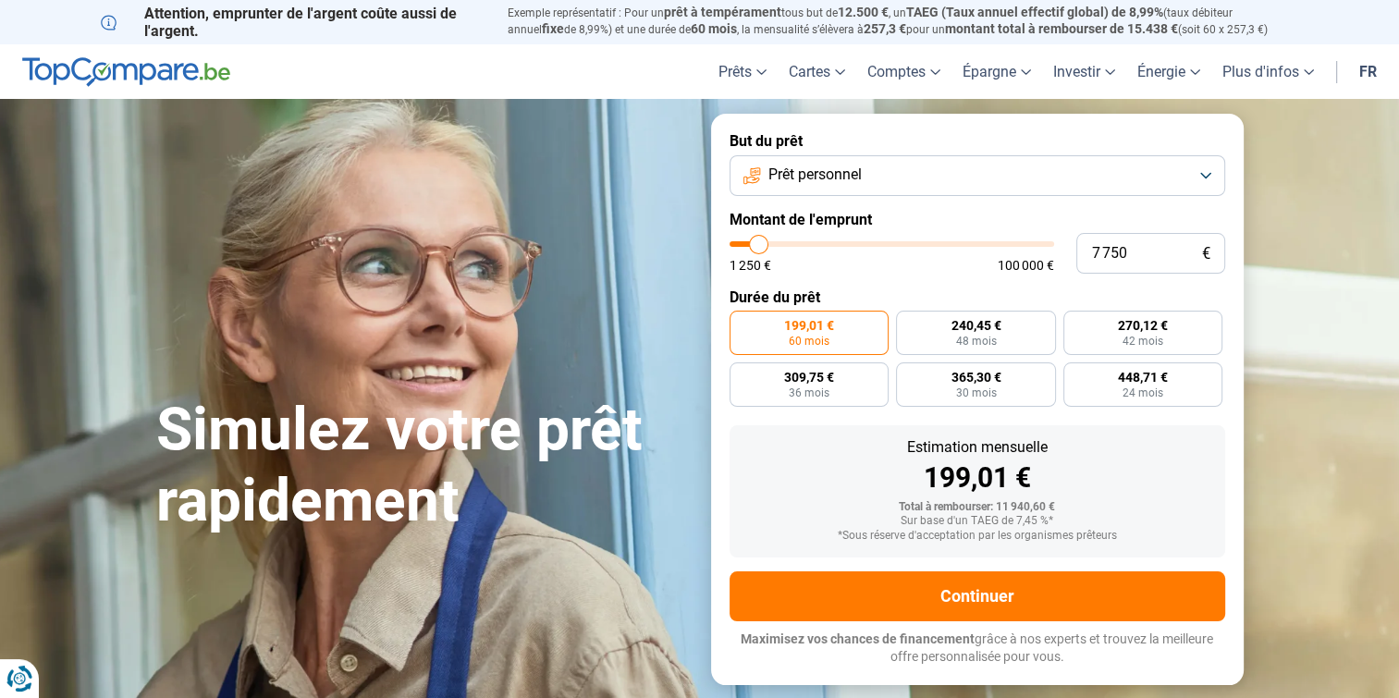
type input "7 250"
type input "7250"
type input "7 000"
type input "7000"
type input "6 500"
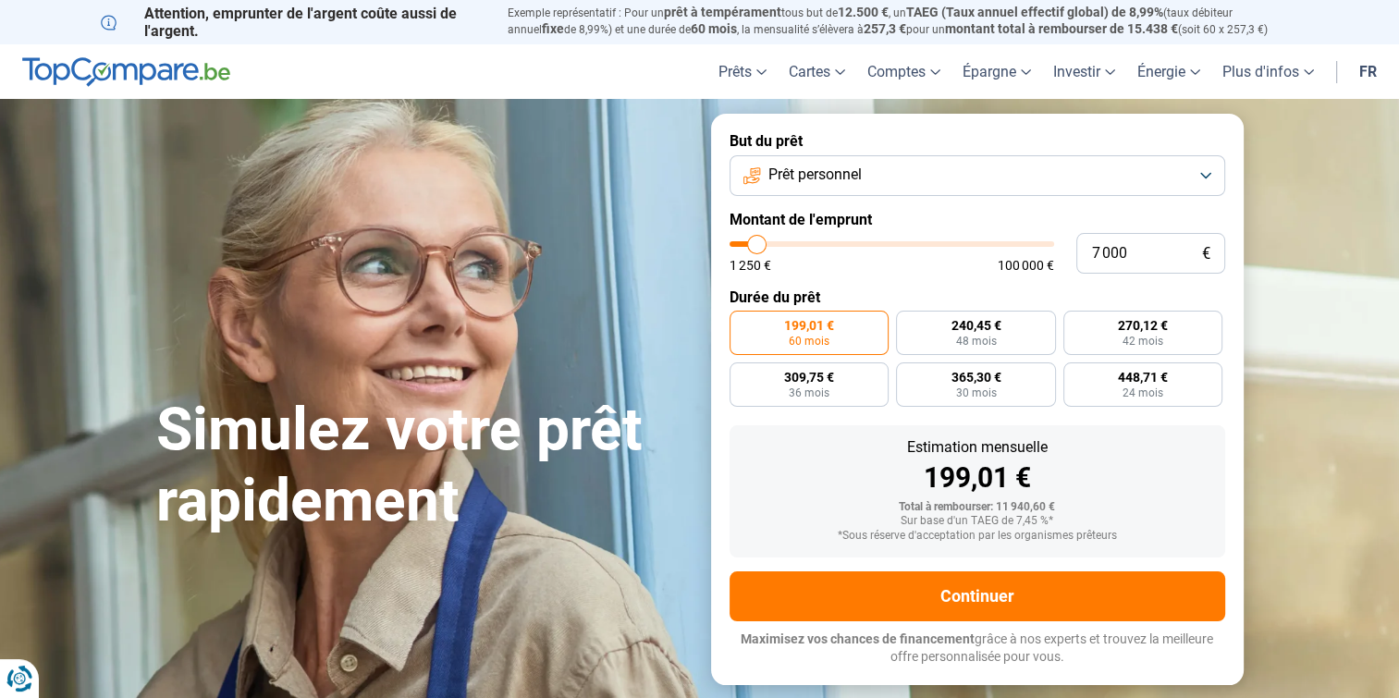
type input "6500"
type input "6 000"
type input "6000"
type input "6 250"
type input "6250"
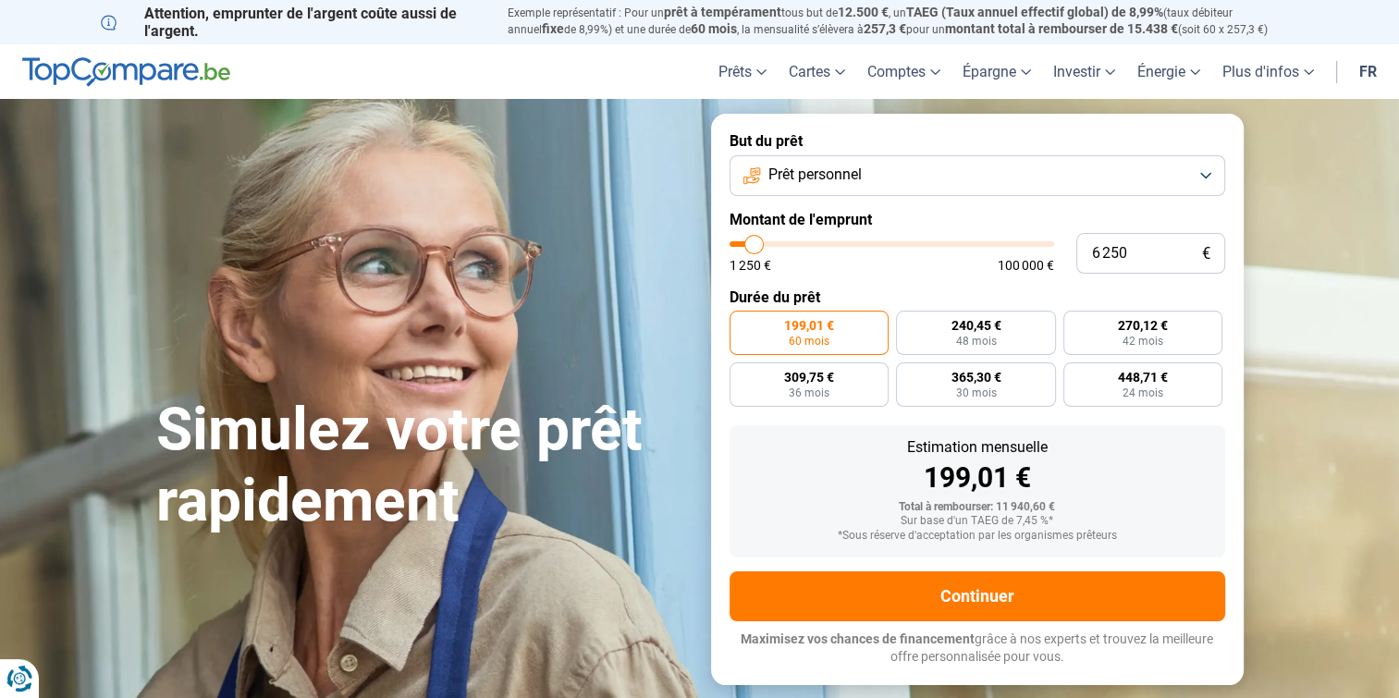
type input "6 500"
type input "6500"
type input "6 750"
type input "6750"
type input "7 250"
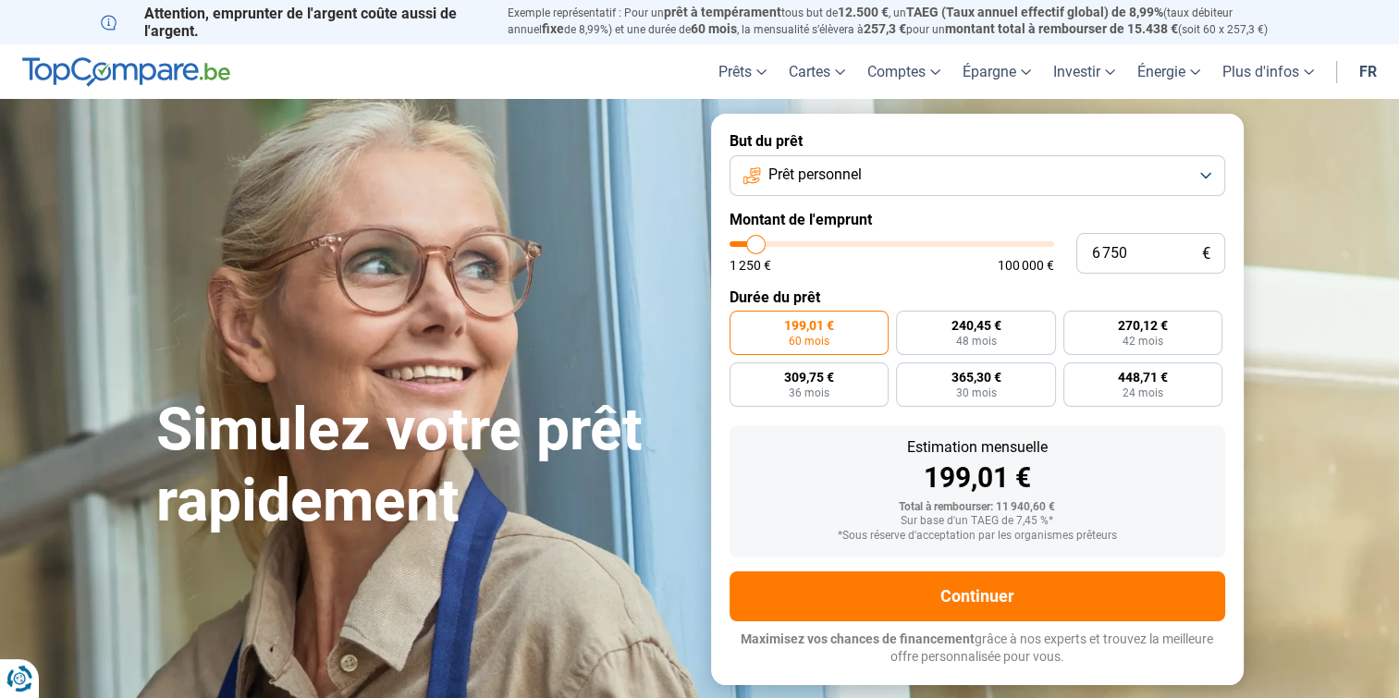
type input "7250"
type input "7 500"
type input "7500"
type input "7 250"
type input "7250"
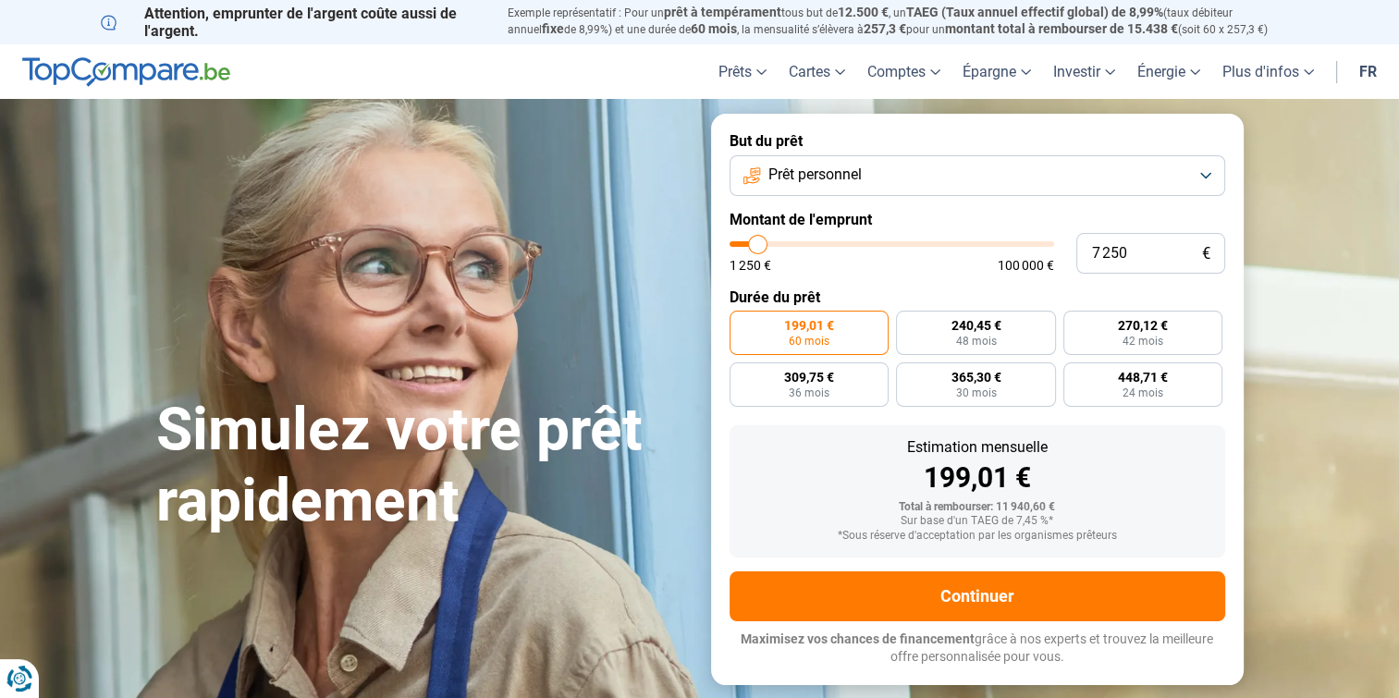
type input "7 000"
type input "7000"
type input "6 750"
type input "6750"
type input "6 500"
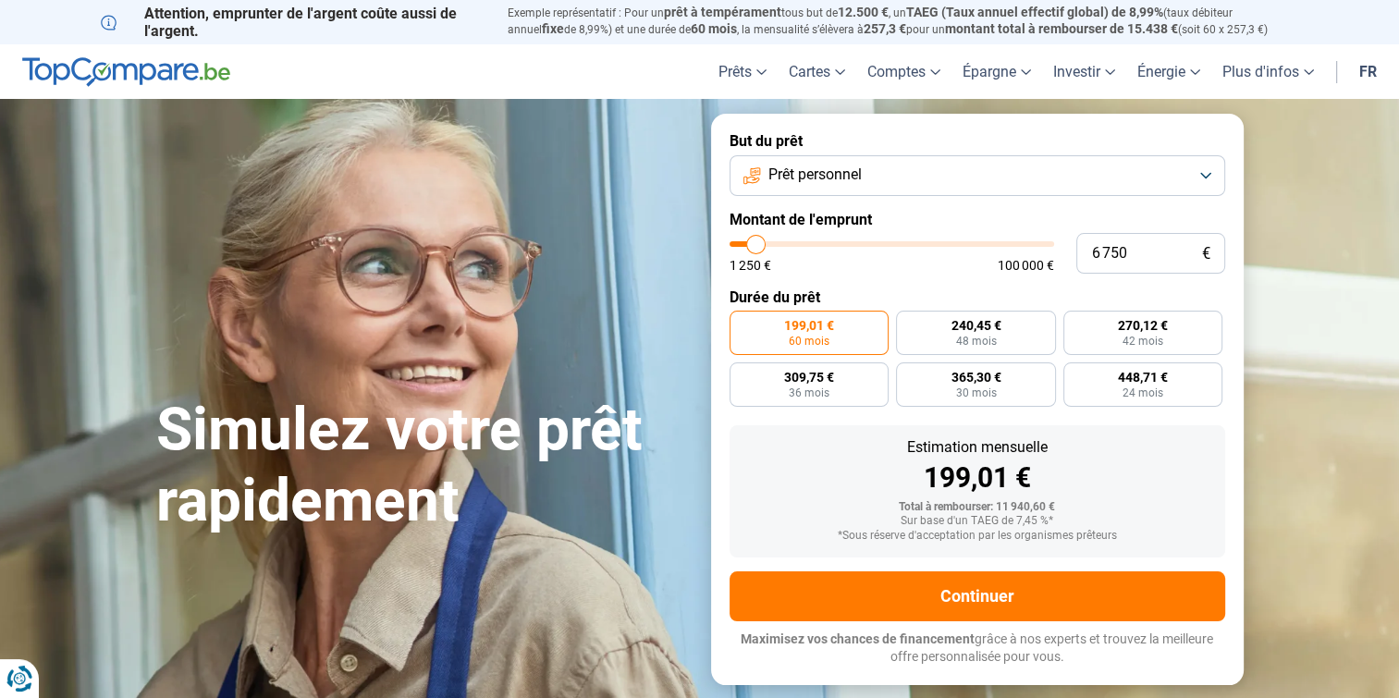
type input "6500"
type input "6 000"
type input "6000"
type input "5 750"
type input "5750"
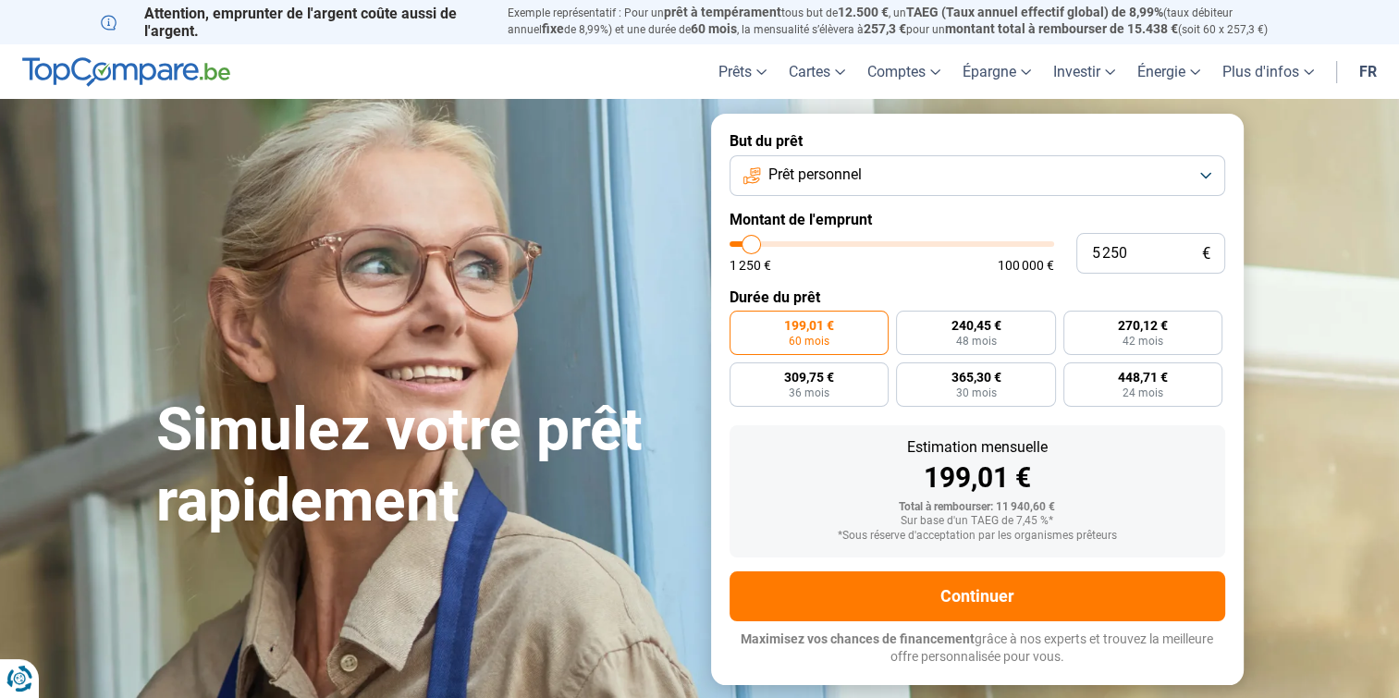
drag, startPoint x: 762, startPoint y: 245, endPoint x: 762, endPoint y: 285, distance: 39.8
click at [755, 247] on input "range" at bounding box center [892, 244] width 325 height 6
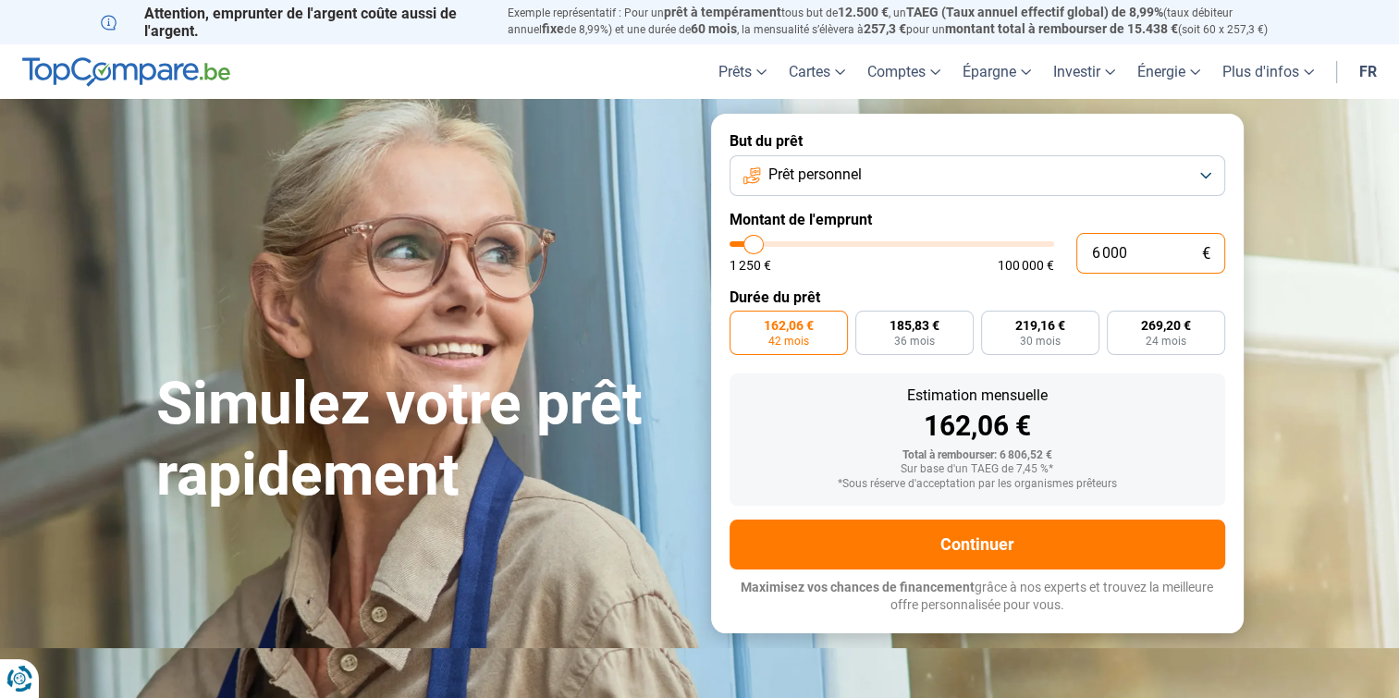
drag, startPoint x: 1136, startPoint y: 260, endPoint x: 1061, endPoint y: 258, distance: 74.9
click at [1061, 258] on div "6 000 € 1 250 € 100 000 €" at bounding box center [978, 253] width 496 height 41
click at [799, 425] on div "154,86 €" at bounding box center [978, 427] width 466 height 28
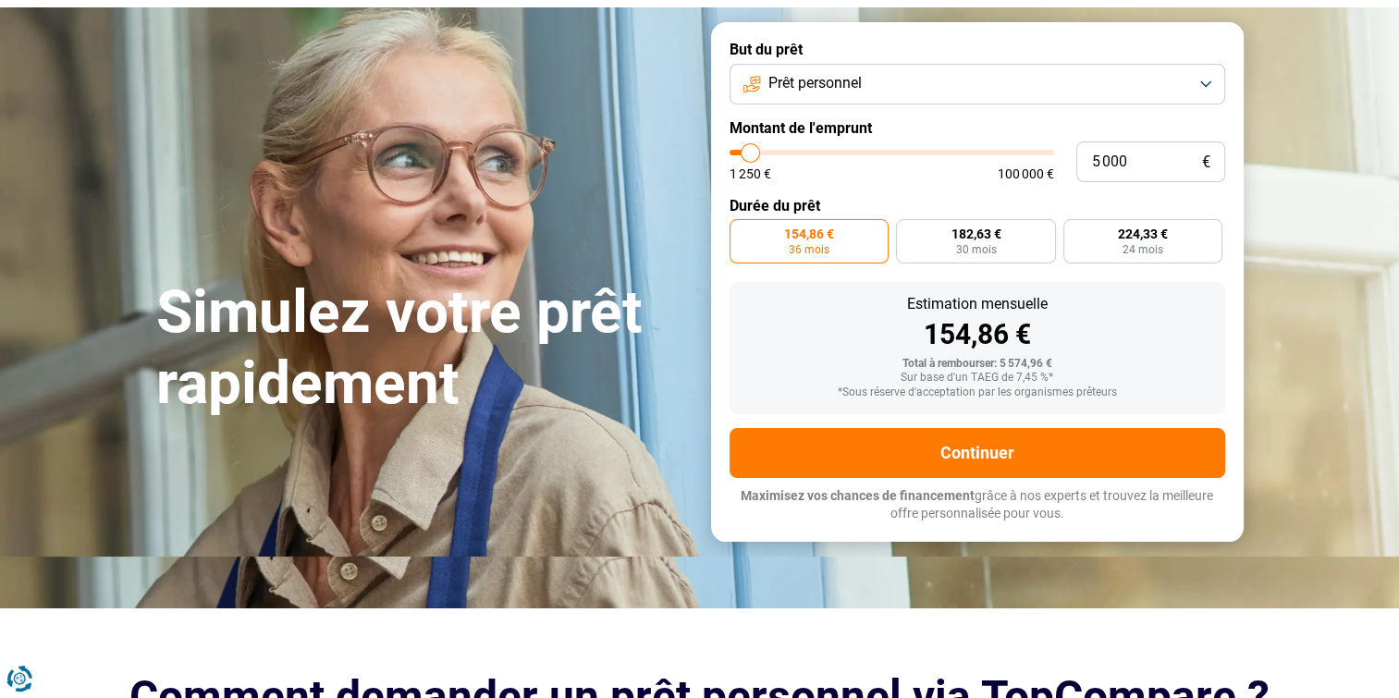
scroll to position [92, 0]
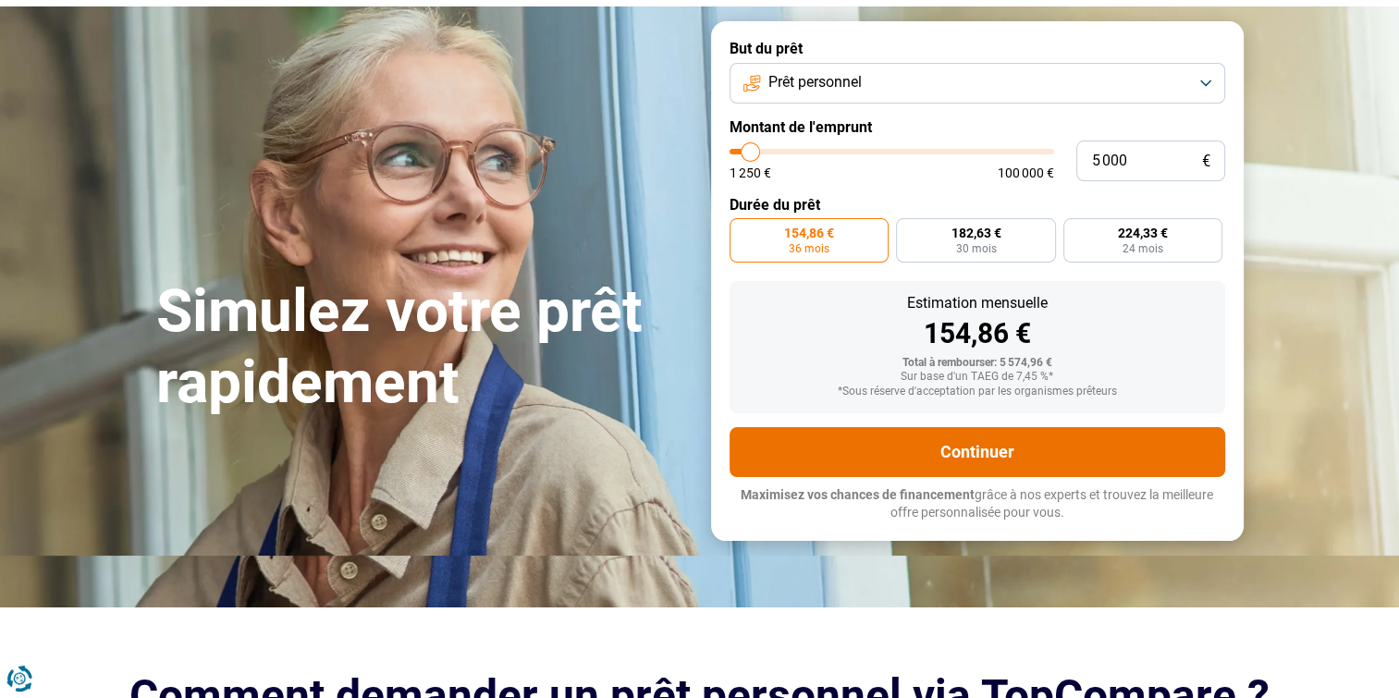
click at [945, 448] on button "Continuer" at bounding box center [978, 452] width 496 height 50
